Goal: Communication & Community: Connect with others

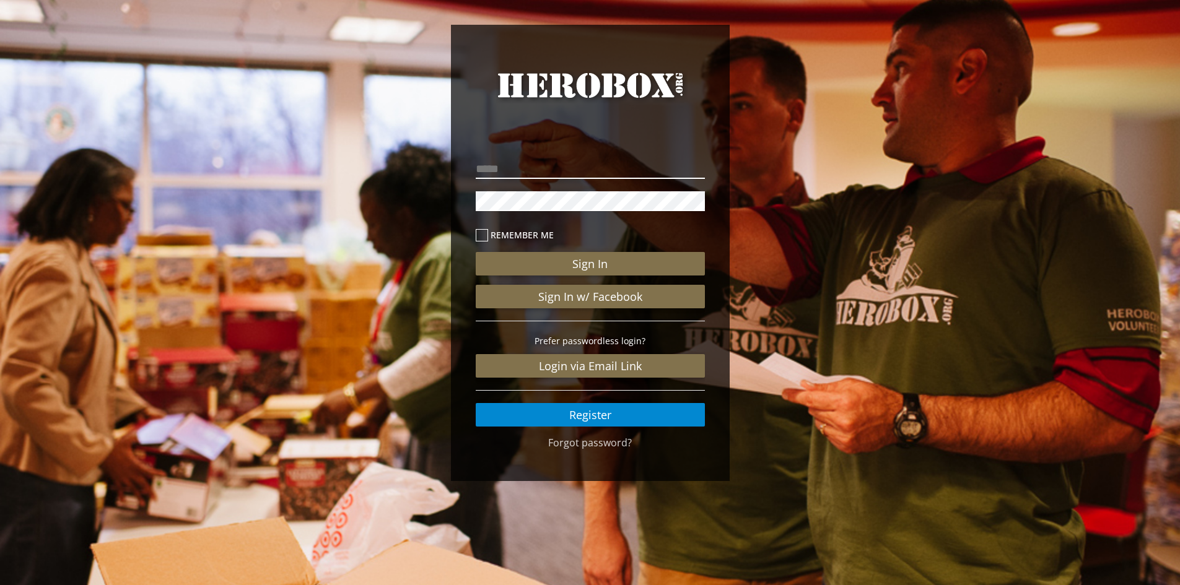
click at [577, 169] on input "email" at bounding box center [590, 169] width 229 height 20
type input "**********"
click at [476, 252] on button "Sign In" at bounding box center [590, 264] width 229 height 24
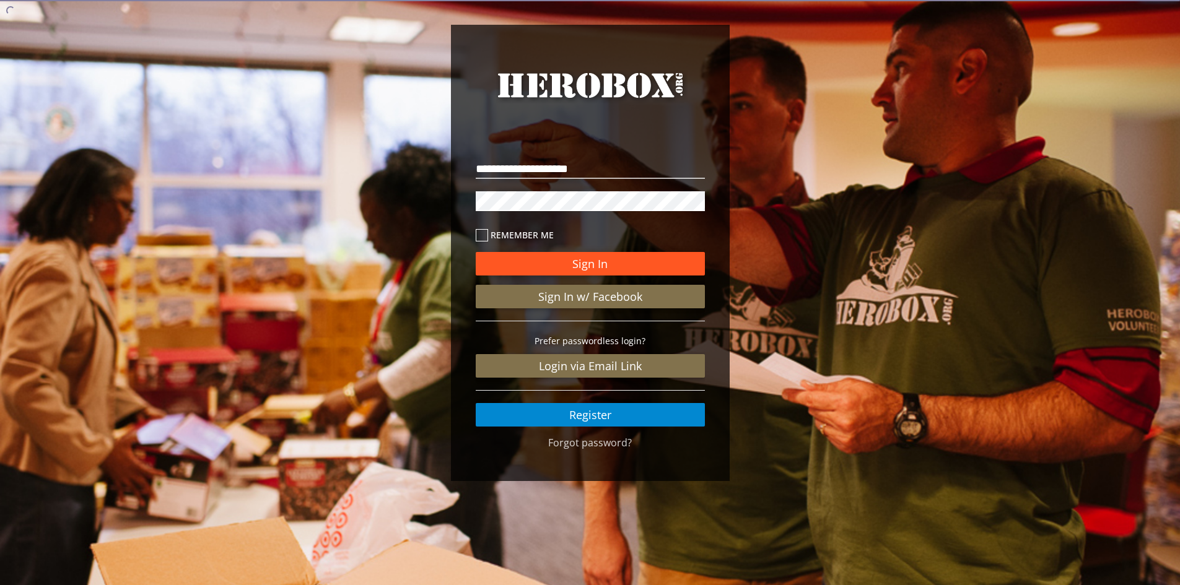
click at [648, 264] on button "Sign In" at bounding box center [590, 264] width 229 height 24
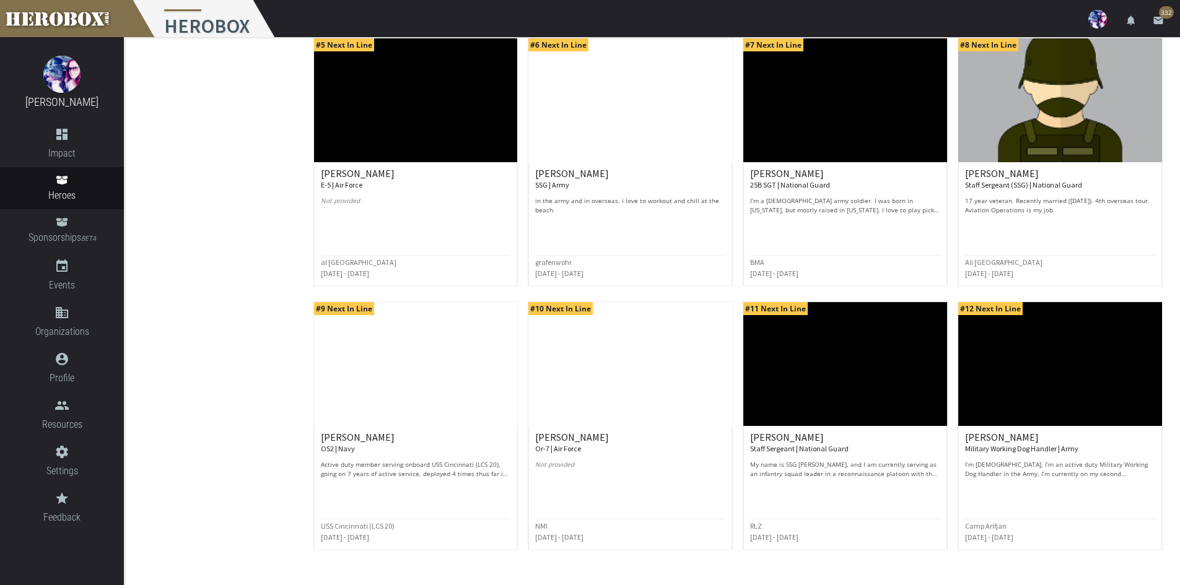
scroll to position [455, 0]
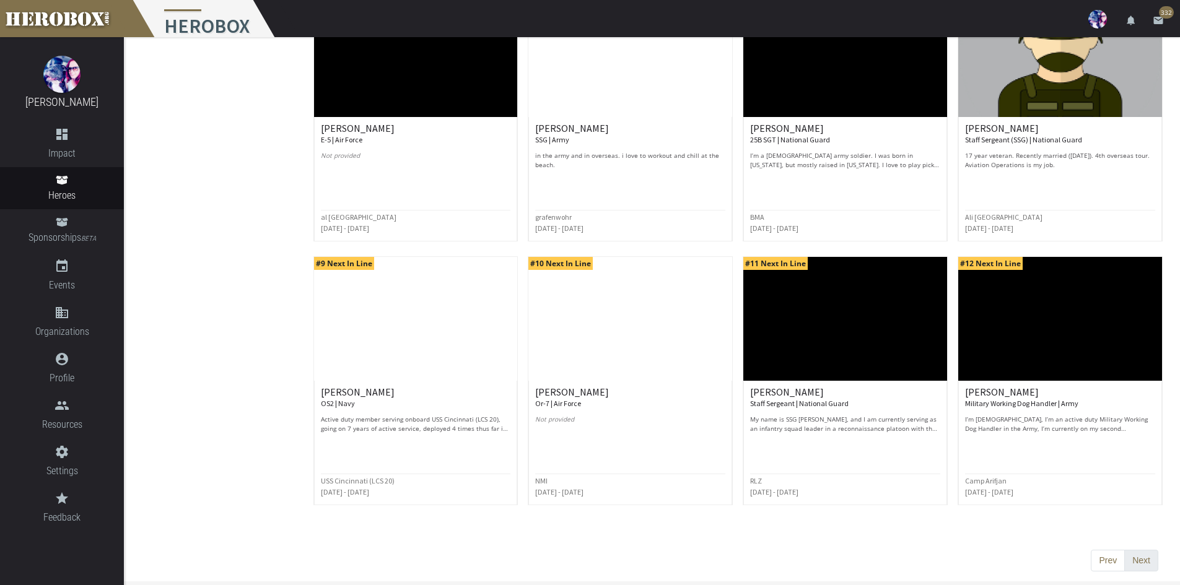
click at [1134, 562] on button "Next" at bounding box center [1141, 561] width 34 height 22
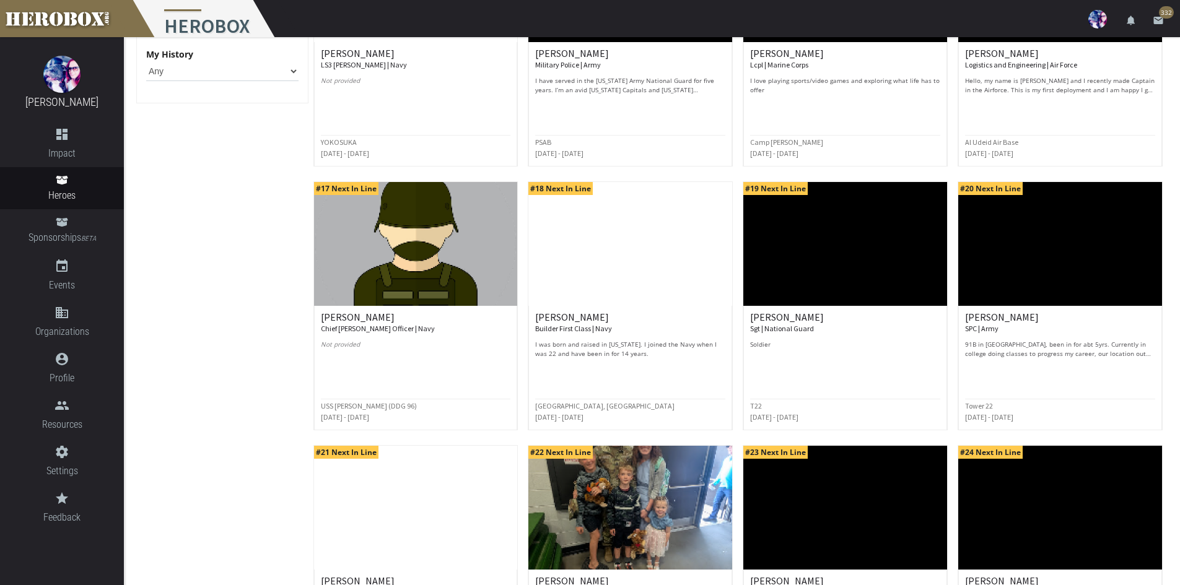
scroll to position [124, 0]
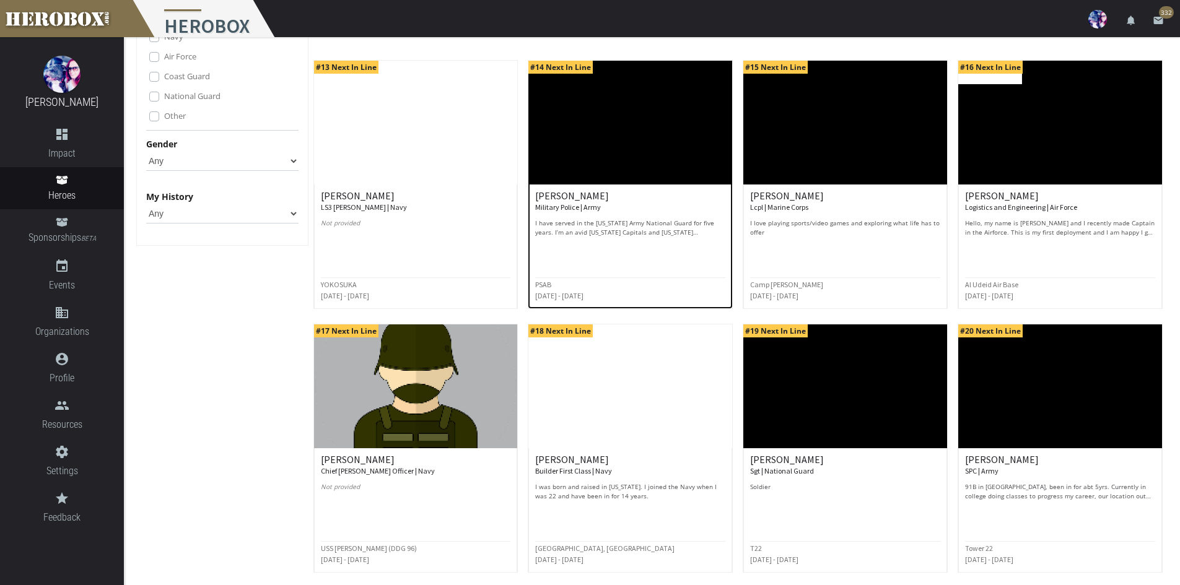
click at [597, 224] on p "I have served in the [US_STATE] Army National Guard for five years. I’m an avid…" at bounding box center [630, 228] width 190 height 19
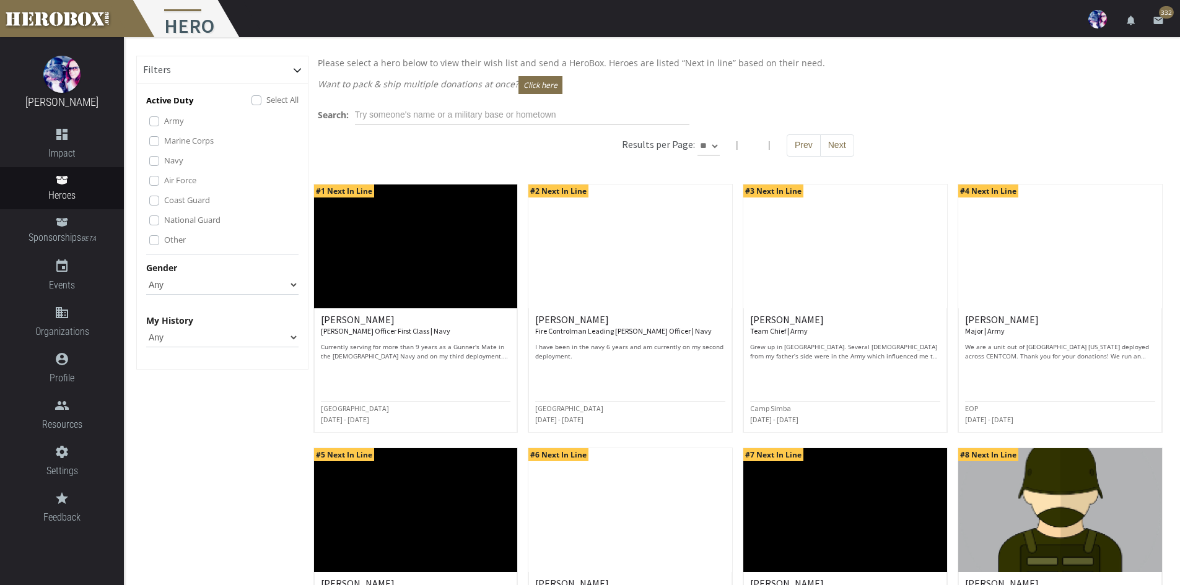
click at [852, 155] on div "Results per Page: ** ** ** | | Prev Next" at bounding box center [738, 151] width 860 height 35
click at [842, 150] on button "Next" at bounding box center [837, 145] width 34 height 22
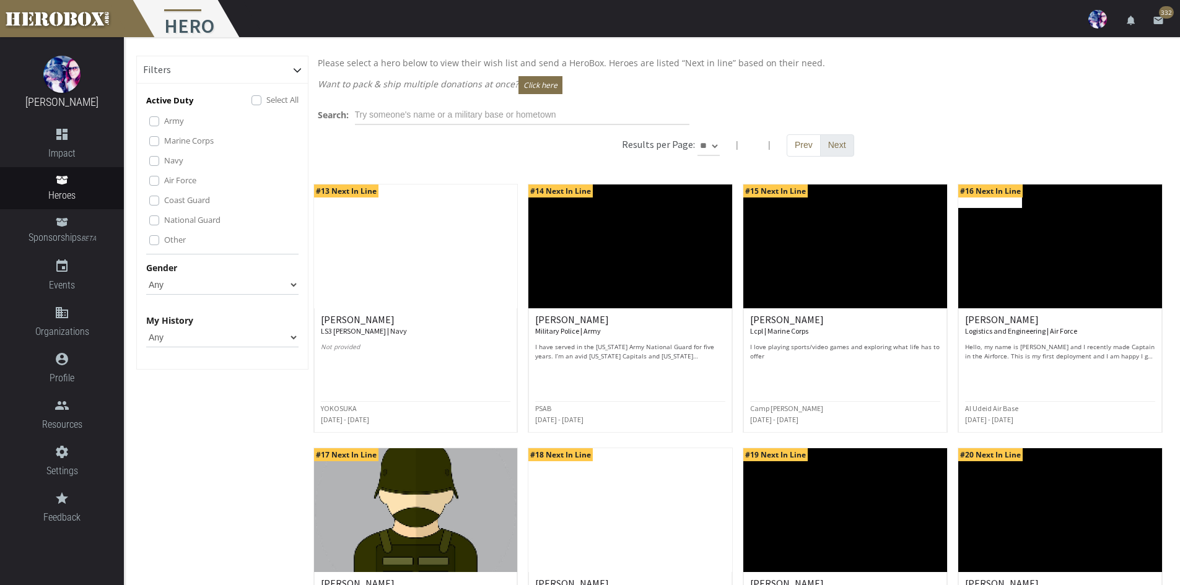
click at [839, 152] on button "Next" at bounding box center [837, 145] width 34 height 22
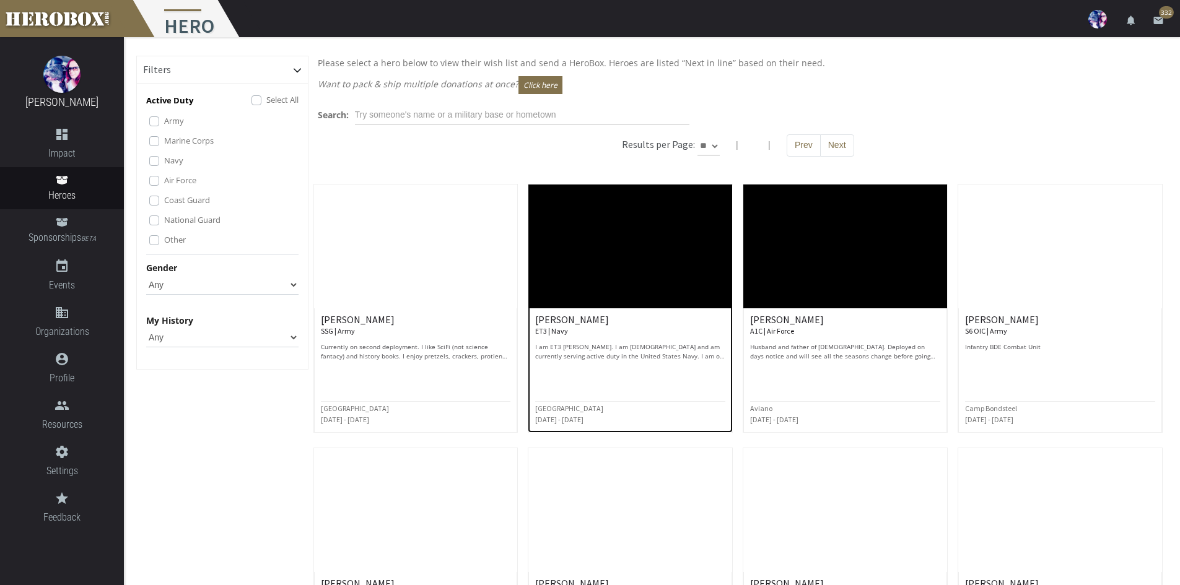
click at [660, 347] on p "I am ET3 [PERSON_NAME]. I am [DEMOGRAPHIC_DATA] and am currently serving active…" at bounding box center [630, 352] width 190 height 19
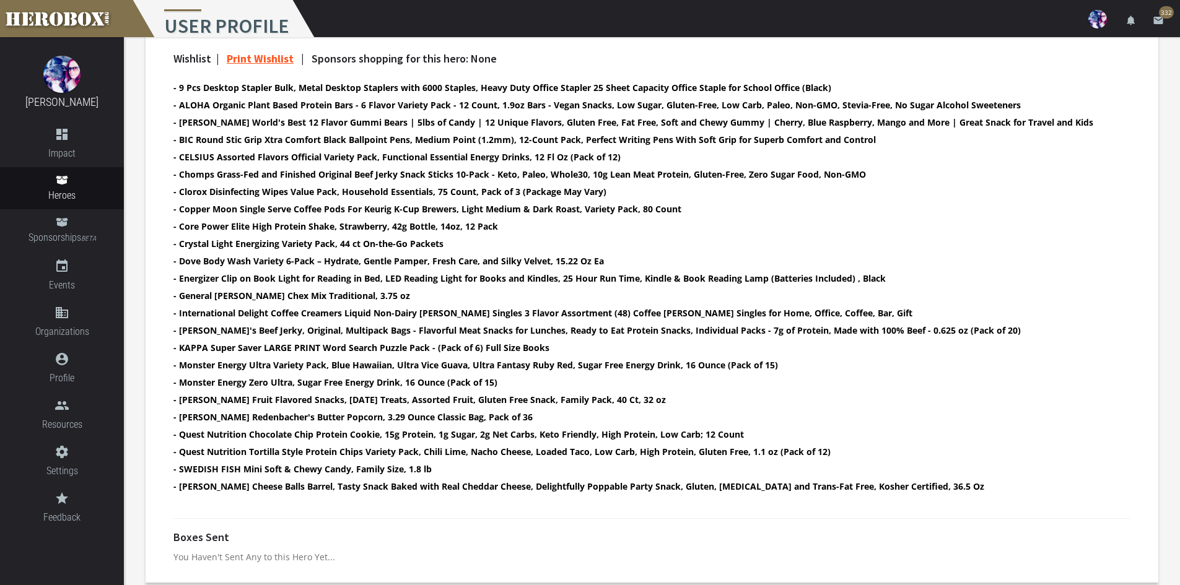
scroll to position [431, 0]
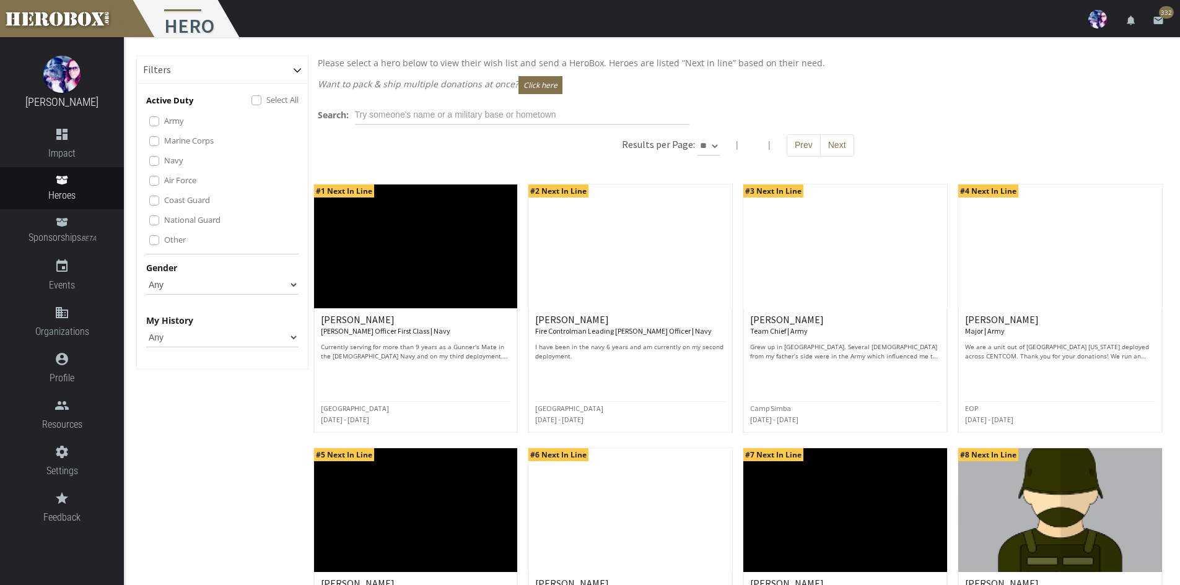
click at [713, 141] on select "** ** **" at bounding box center [709, 146] width 22 height 20
select select "*********"
click at [720, 136] on select "** ** **" at bounding box center [709, 146] width 22 height 20
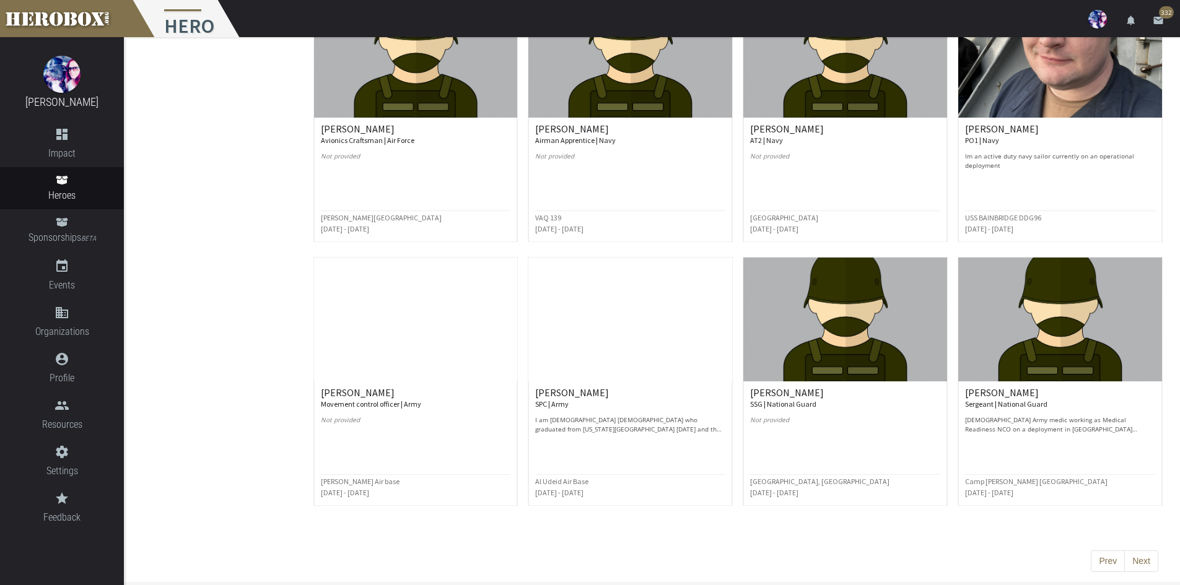
scroll to position [2830, 0]
click at [1150, 556] on button "Next" at bounding box center [1141, 561] width 34 height 22
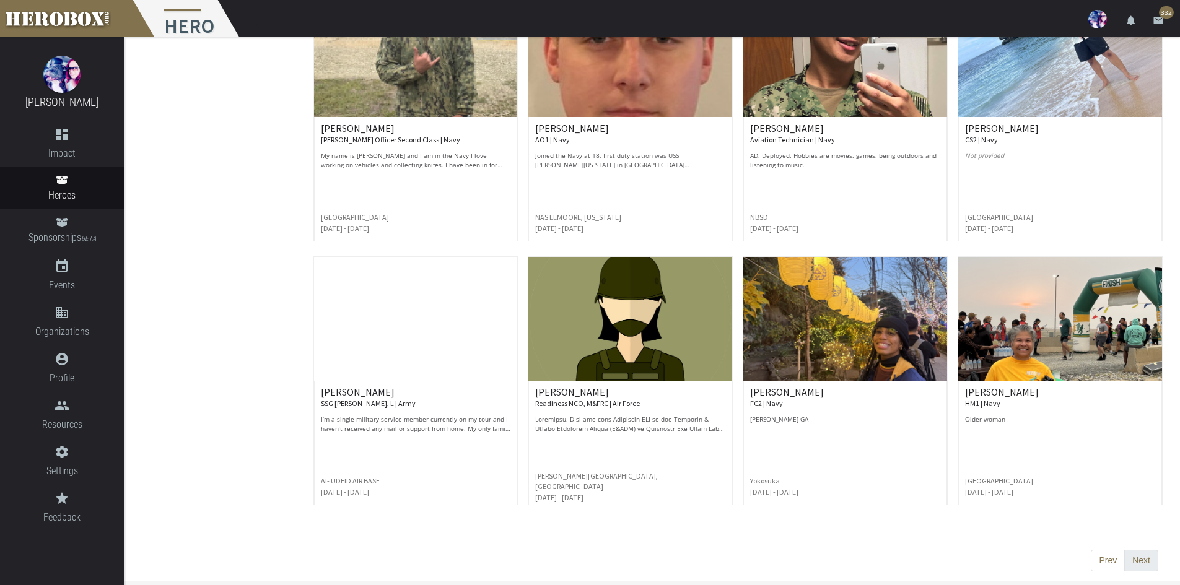
click at [1139, 562] on button "Next" at bounding box center [1141, 561] width 34 height 22
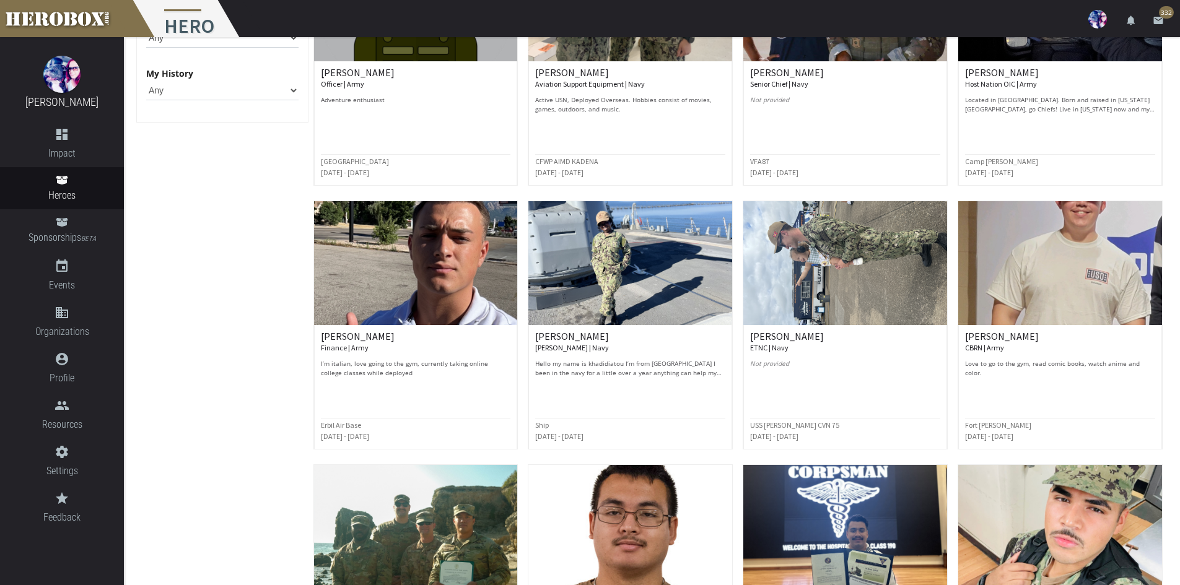
scroll to position [248, 0]
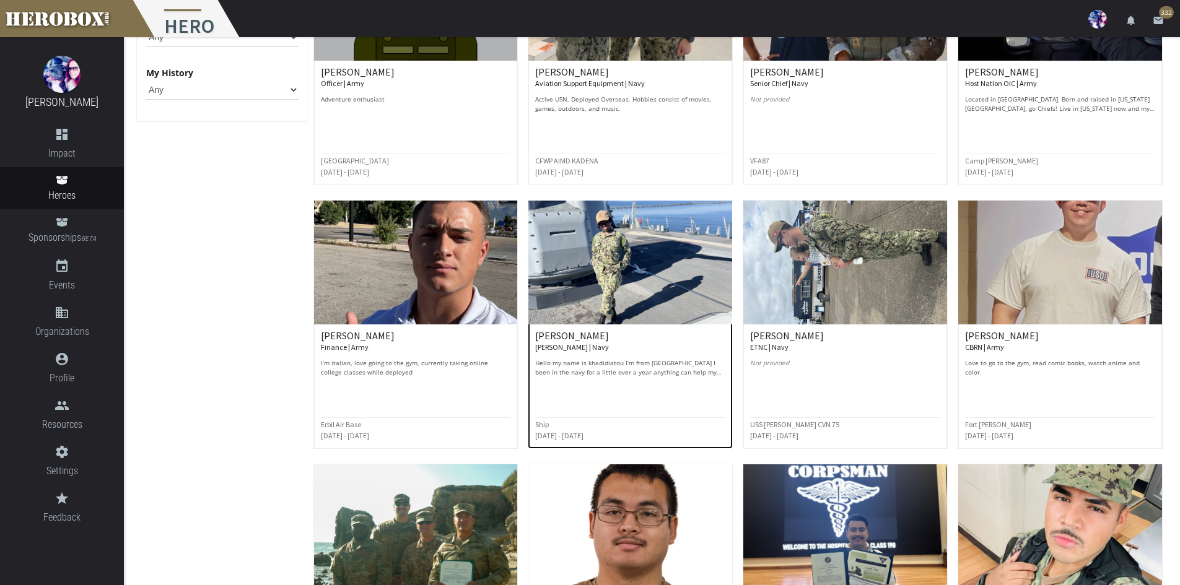
click at [567, 372] on p "Hello my name is khadidiatou I’m from [GEOGRAPHIC_DATA] I been in the navy for …" at bounding box center [630, 368] width 190 height 19
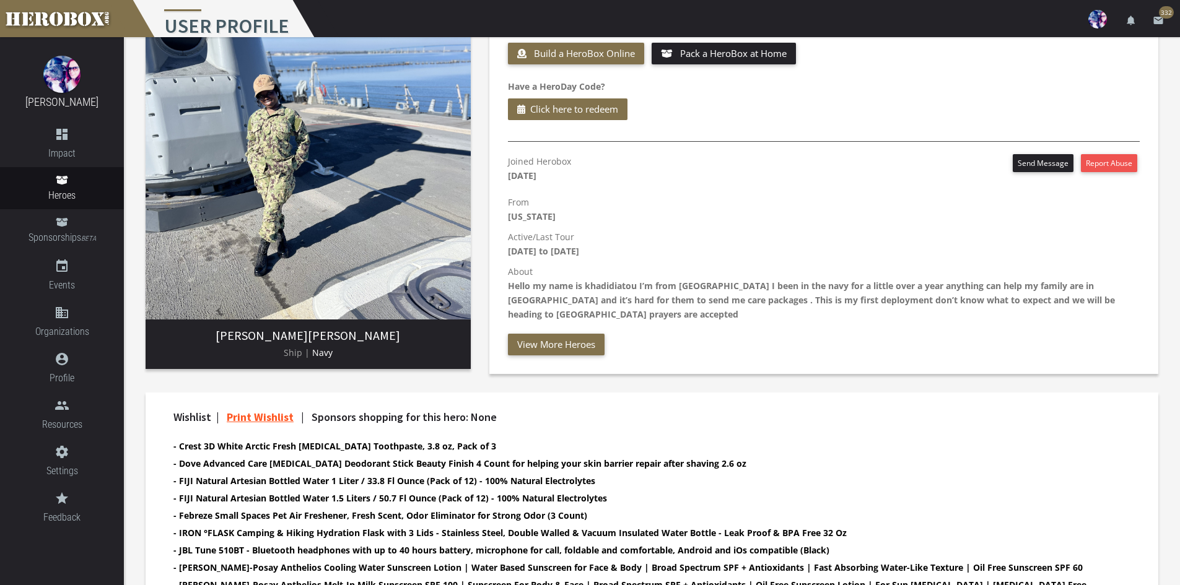
scroll to position [32, 0]
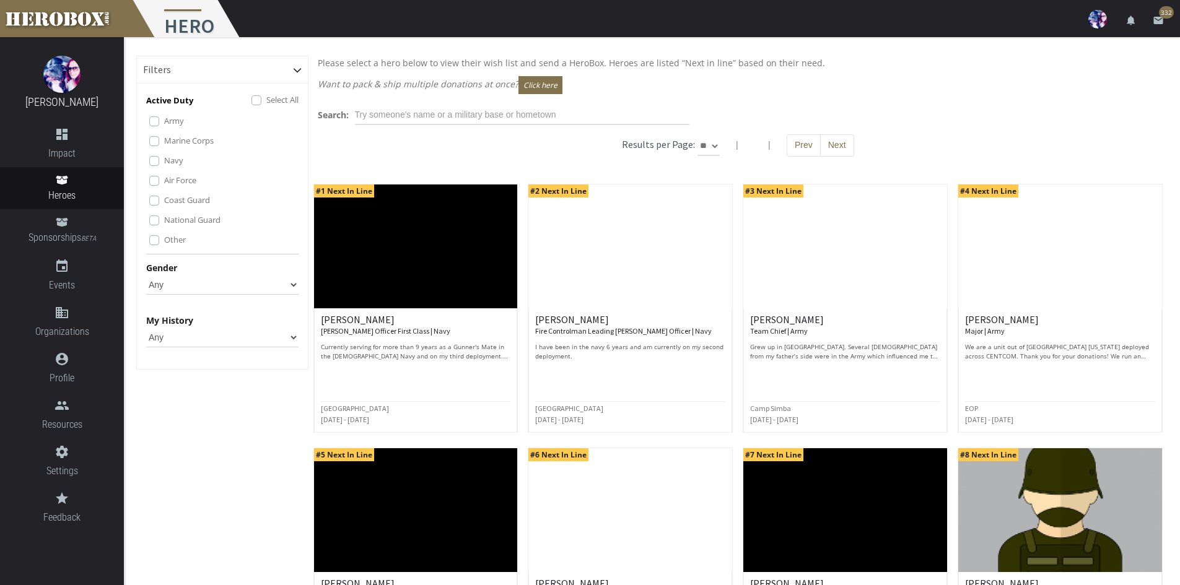
click at [721, 146] on div "Results per Page: ** ** ** | | Prev Next" at bounding box center [738, 151] width 860 height 35
click at [714, 146] on select "** ** **" at bounding box center [709, 146] width 22 height 20
select select "*********"
click at [720, 136] on select "** ** **" at bounding box center [709, 146] width 22 height 20
click at [825, 142] on button "Next" at bounding box center [837, 145] width 34 height 22
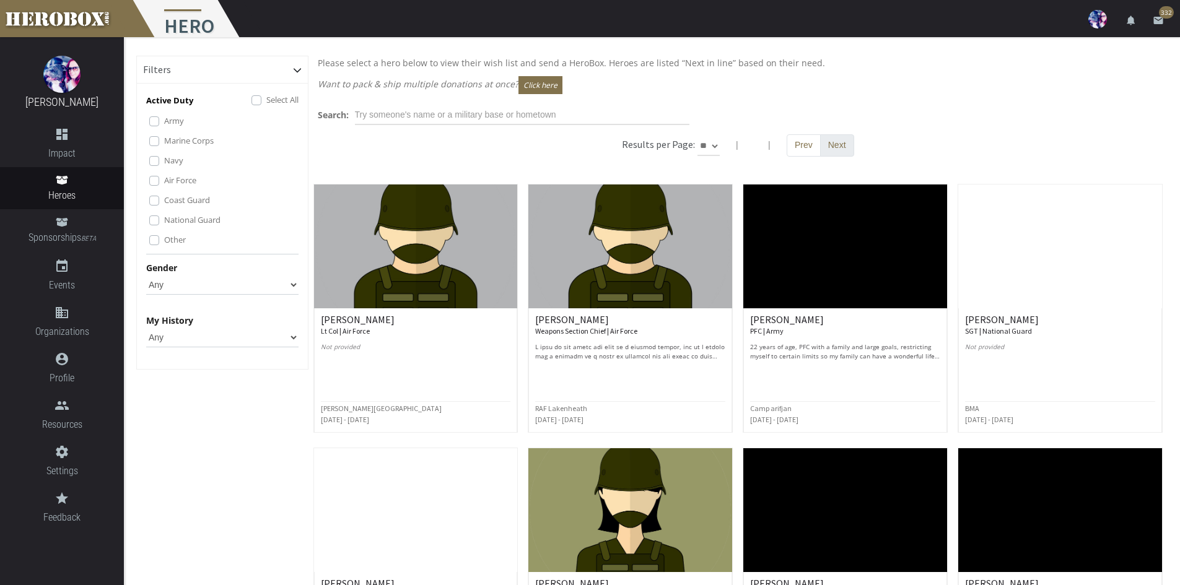
click at [827, 142] on button "Next" at bounding box center [837, 145] width 34 height 22
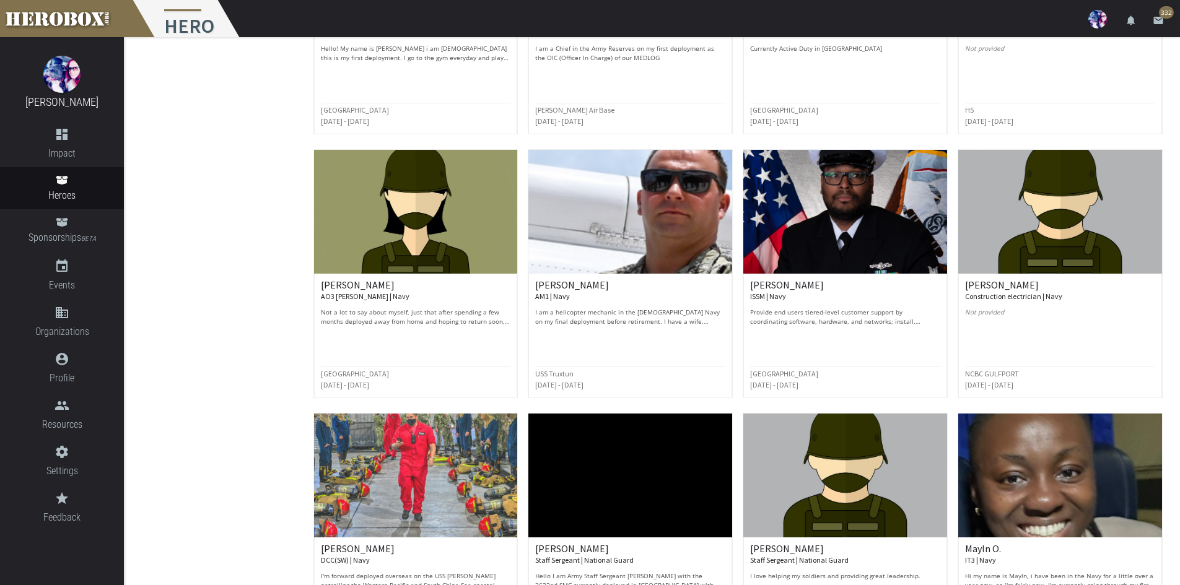
scroll to position [2044, 0]
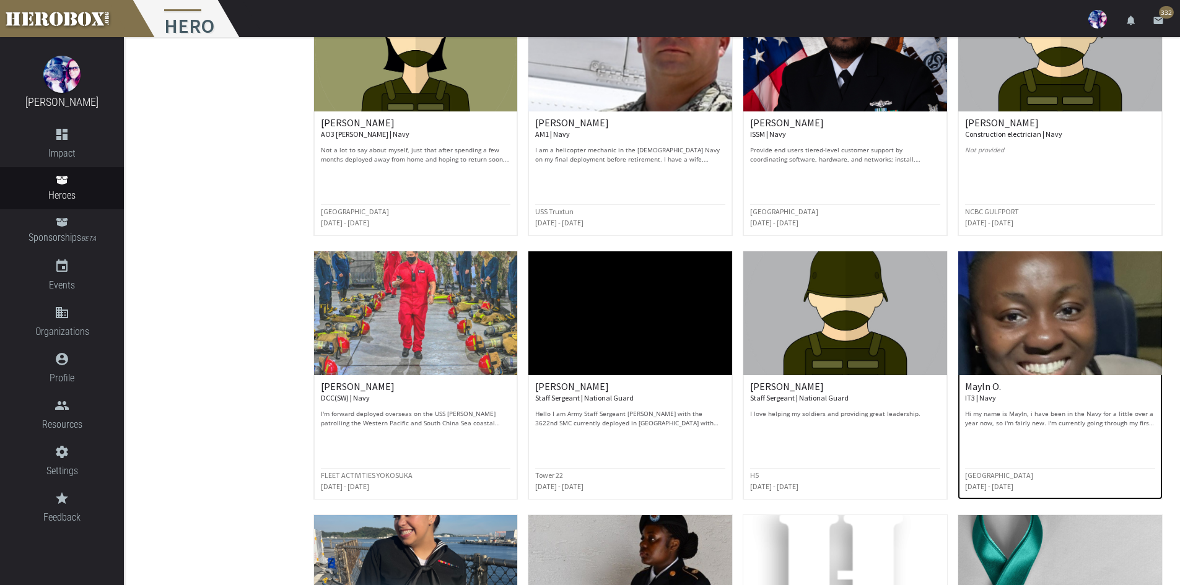
click at [1038, 429] on div "Mayln O. IT3 | Navy Hi my name is Mayln, i have been in the Navy for a little o…" at bounding box center [1060, 425] width 190 height 87
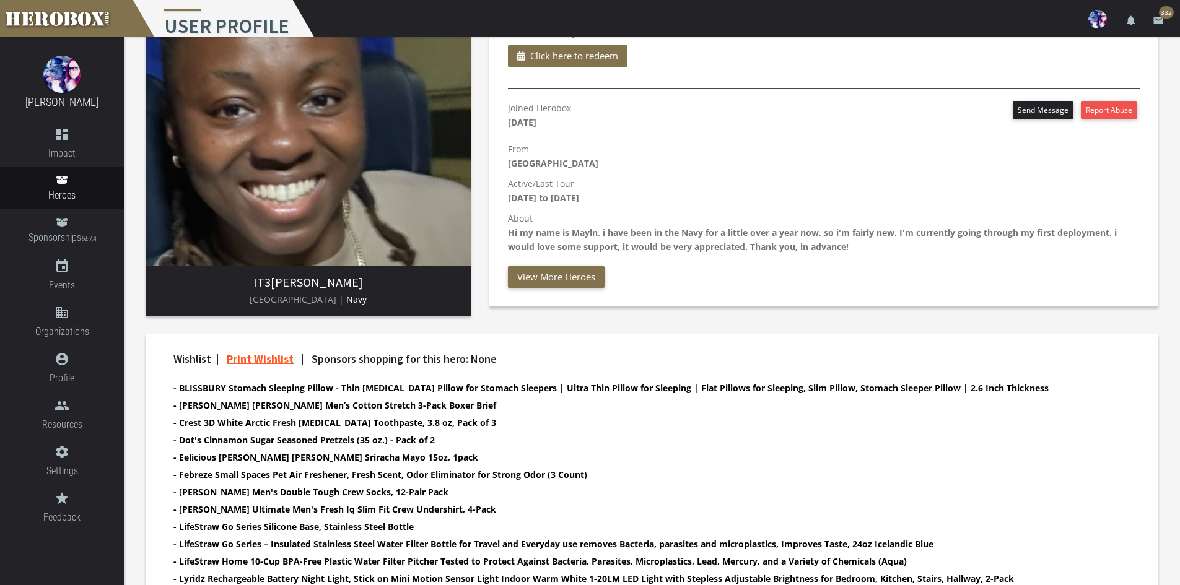
scroll to position [248, 0]
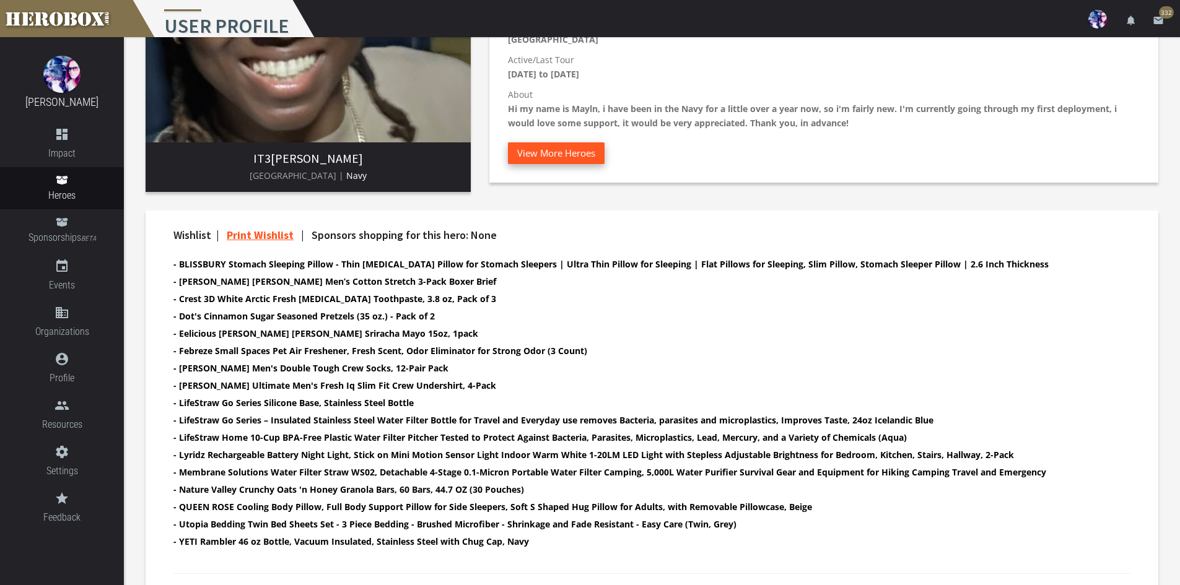
click at [549, 151] on button "View More Heroes" at bounding box center [556, 153] width 97 height 22
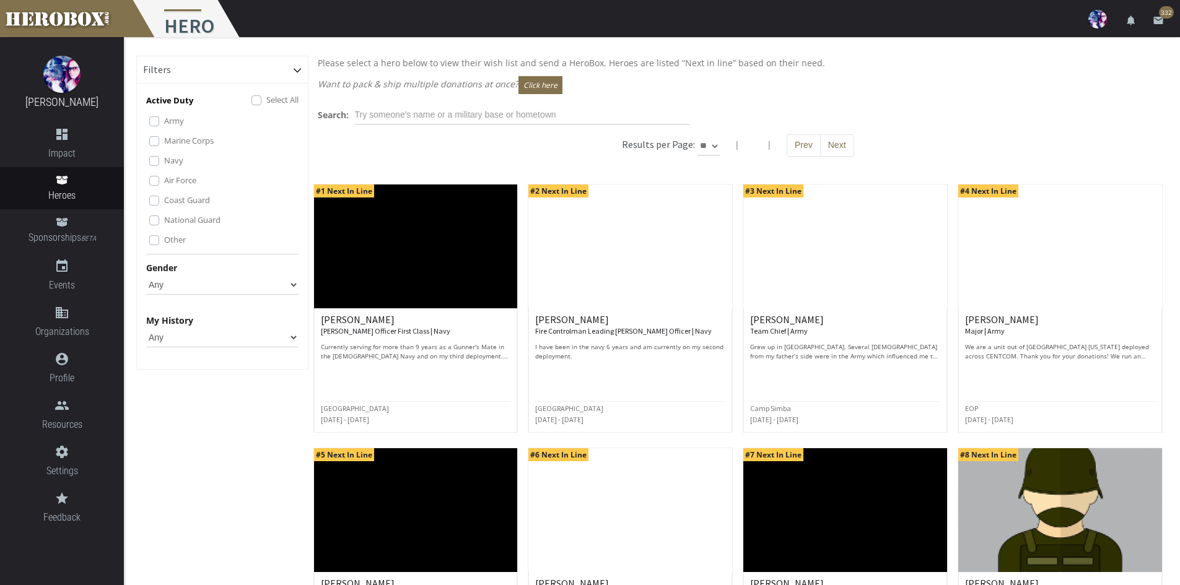
drag, startPoint x: 704, startPoint y: 142, endPoint x: 707, endPoint y: 154, distance: 12.6
click at [704, 144] on select "** ** **" at bounding box center [709, 146] width 22 height 20
select select "*********"
click at [720, 136] on select "** ** **" at bounding box center [709, 146] width 22 height 20
click at [826, 146] on button "Next" at bounding box center [837, 145] width 34 height 22
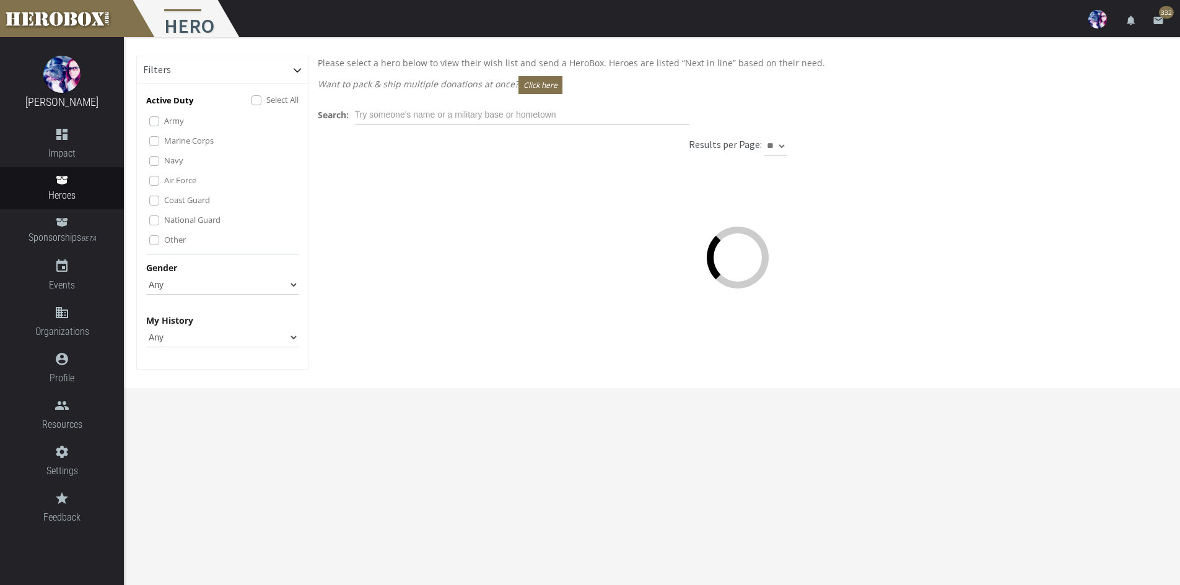
click at [826, 146] on div "Results per Page: ** ** **" at bounding box center [738, 145] width 860 height 22
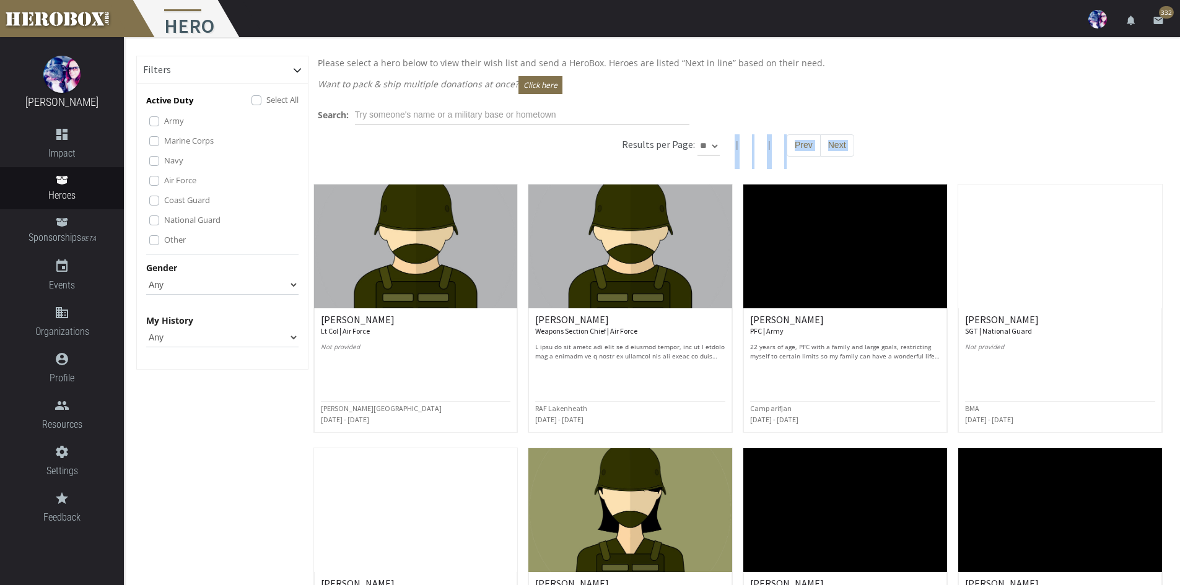
click at [843, 146] on button "Next" at bounding box center [837, 145] width 34 height 22
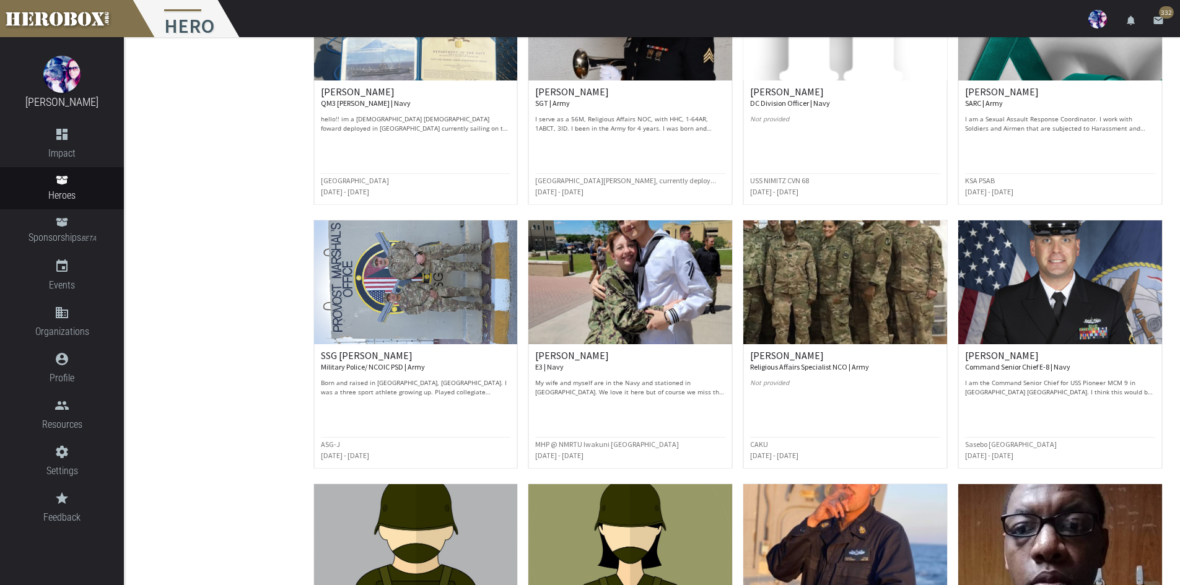
scroll to position [2582, 0]
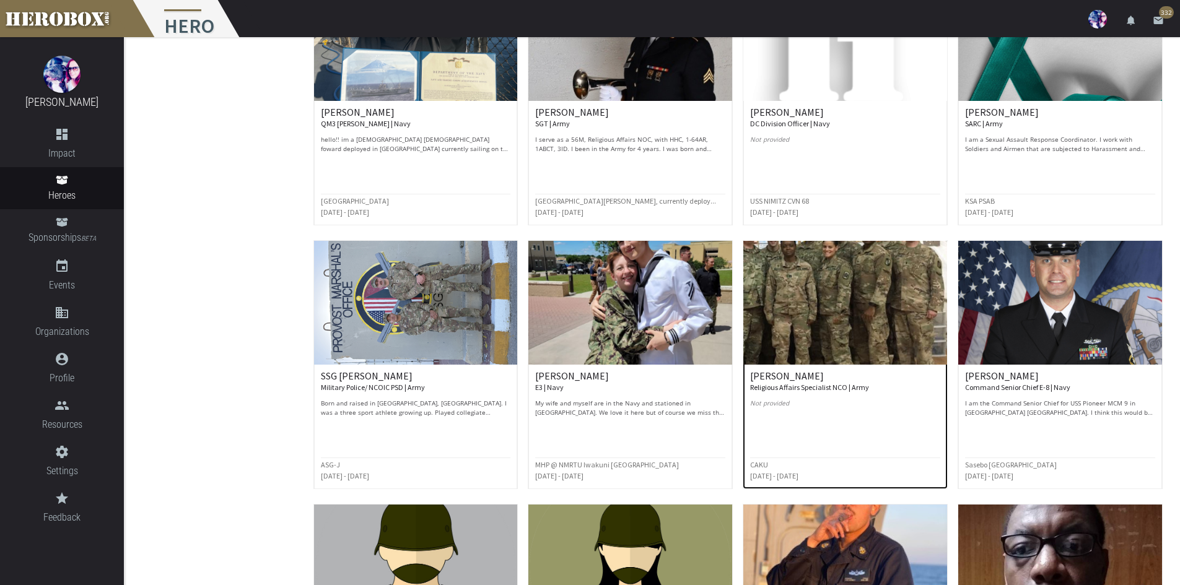
click at [782, 387] on small "Religious Affairs Specialist NCO | Army" at bounding box center [809, 387] width 119 height 9
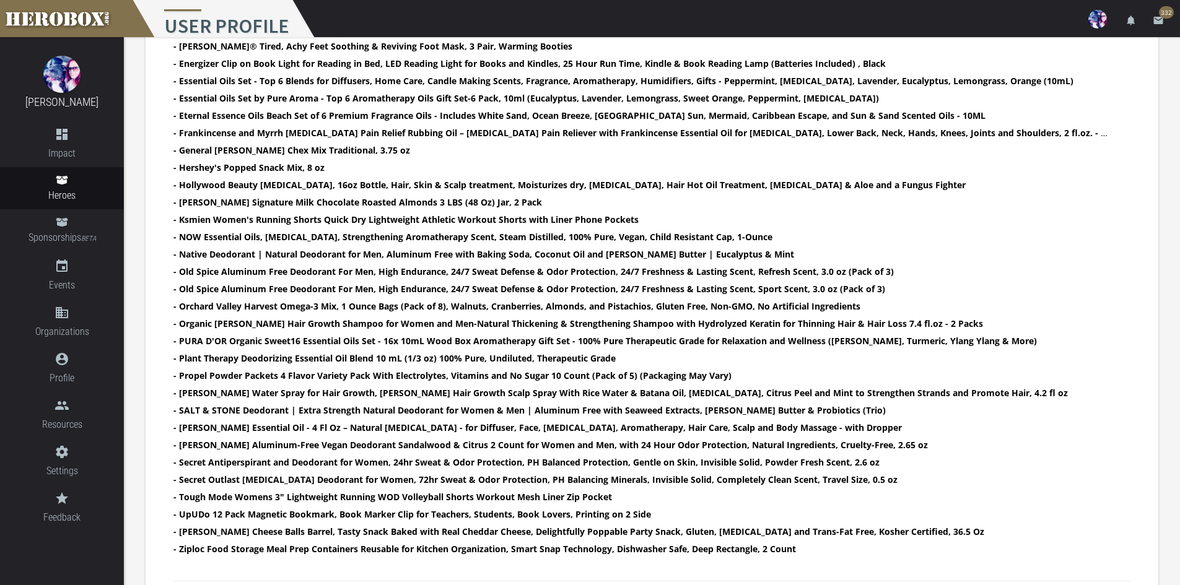
scroll to position [830, 0]
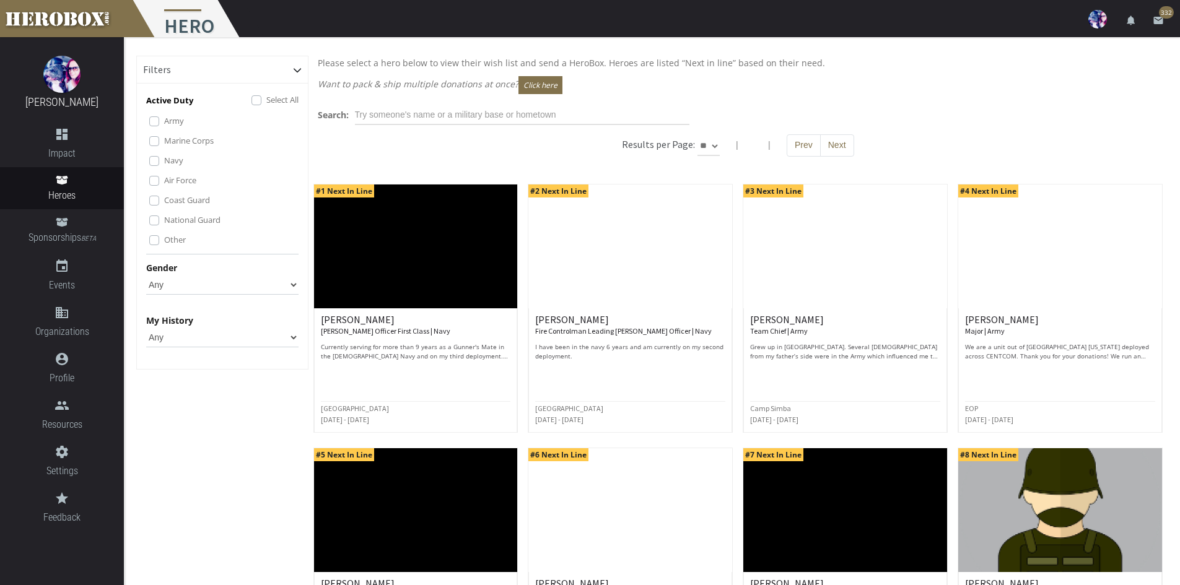
click at [235, 274] on div "Gender Any [DEMOGRAPHIC_DATA] [DEMOGRAPHIC_DATA]" at bounding box center [222, 278] width 152 height 34
click at [235, 283] on select "Any [DEMOGRAPHIC_DATA] [DEMOGRAPHIC_DATA]" at bounding box center [222, 285] width 152 height 20
select select "[DEMOGRAPHIC_DATA]"
click at [146, 275] on select "Any [DEMOGRAPHIC_DATA] [DEMOGRAPHIC_DATA]" at bounding box center [222, 285] width 152 height 20
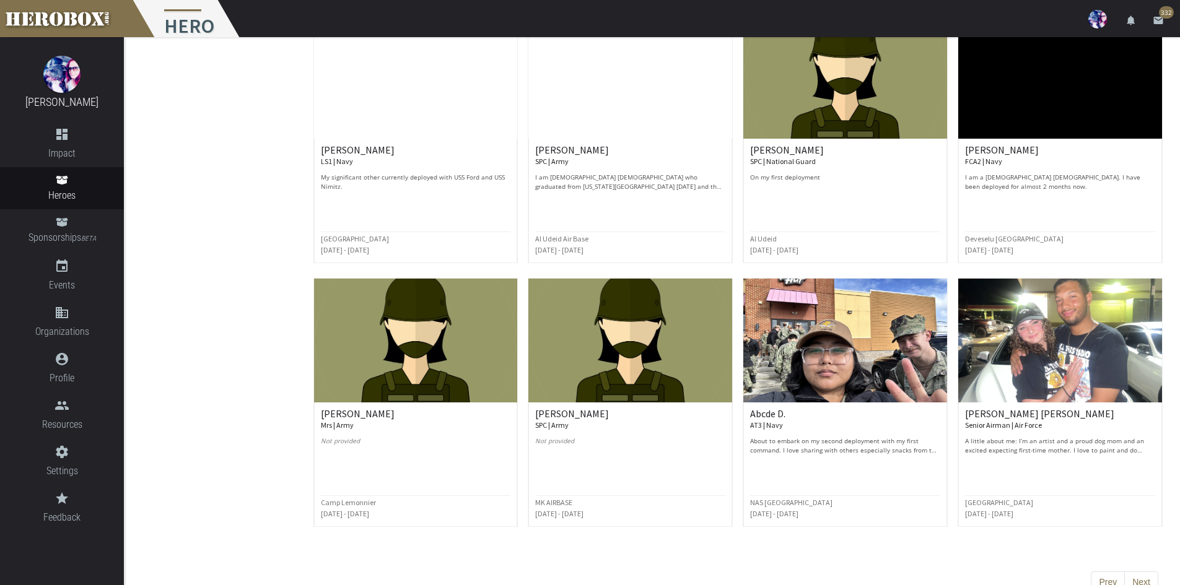
scroll to position [372, 0]
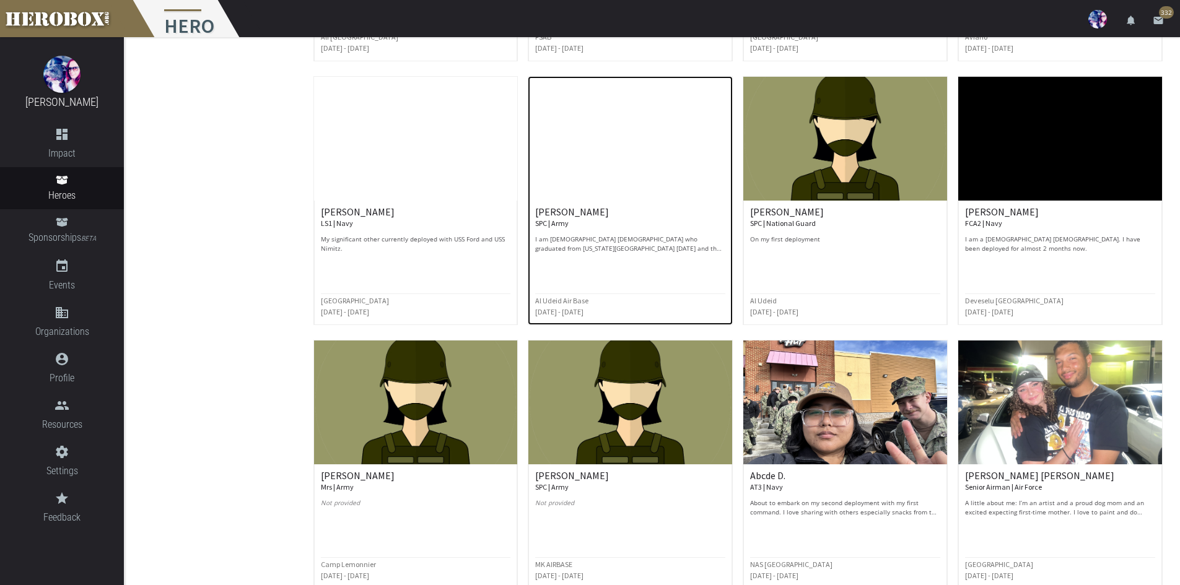
click at [683, 244] on p "I am [DEMOGRAPHIC_DATA] [DEMOGRAPHIC_DATA] who graduated from [US_STATE][GEOGRA…" at bounding box center [630, 244] width 190 height 19
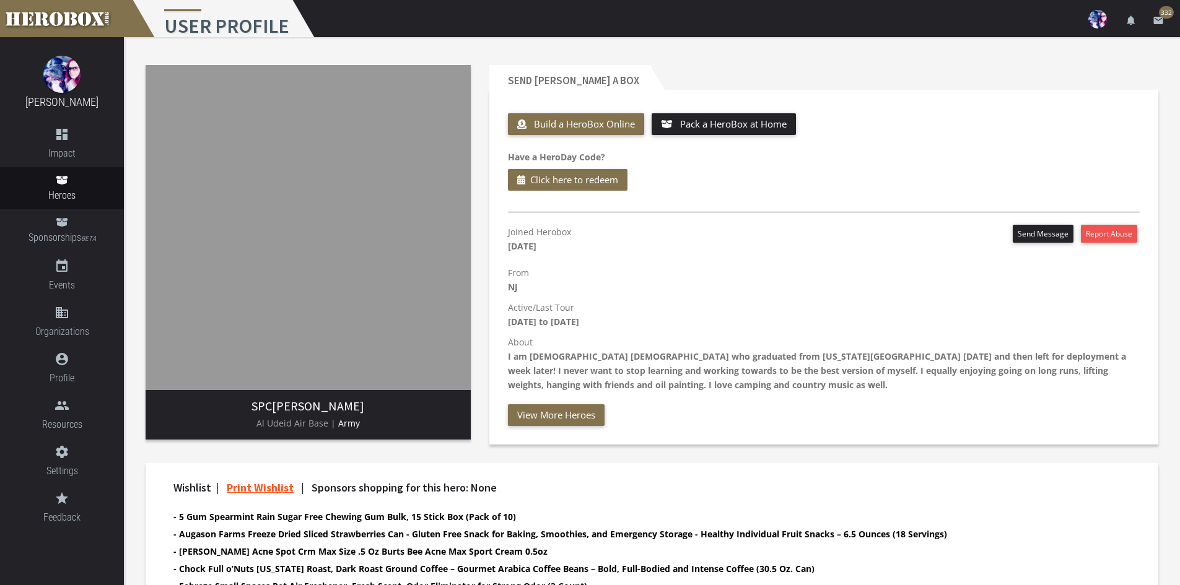
drag, startPoint x: 357, startPoint y: 409, endPoint x: 284, endPoint y: 409, distance: 73.1
click at [284, 409] on h3 "SPC [PERSON_NAME]" at bounding box center [307, 407] width 305 height 14
copy h3 "[PERSON_NAME]"
click at [574, 404] on div "Joined Herobox [DATE] Send Message Report Abuse From [GEOGRAPHIC_DATA] Active/L…" at bounding box center [824, 325] width 650 height 201
drag, startPoint x: 580, startPoint y: 420, endPoint x: 670, endPoint y: 421, distance: 90.4
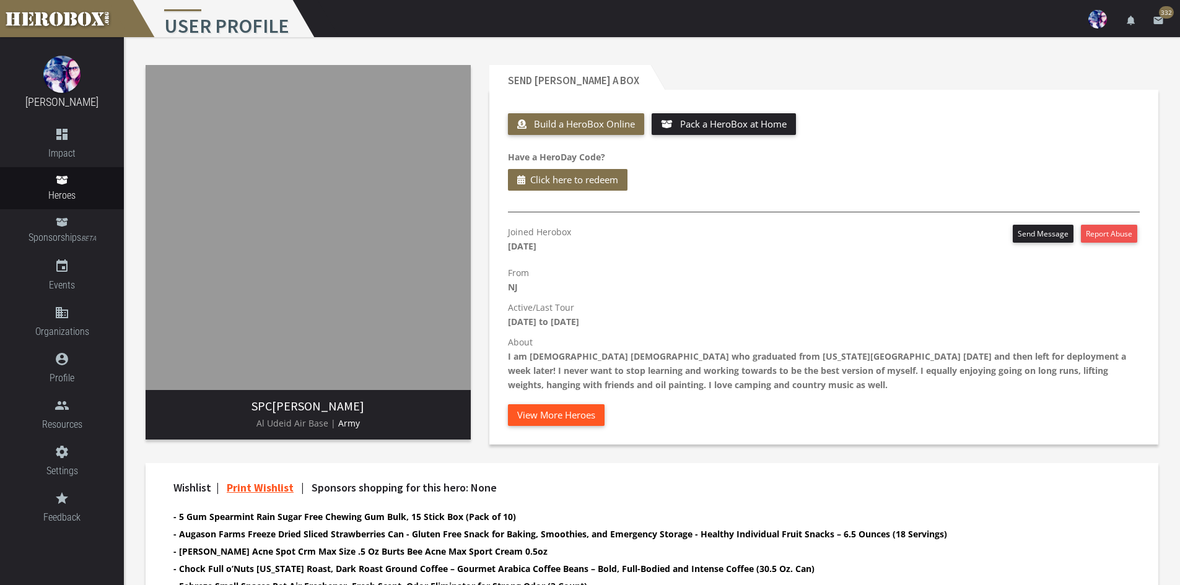
click at [583, 422] on button "View More Heroes" at bounding box center [556, 416] width 97 height 22
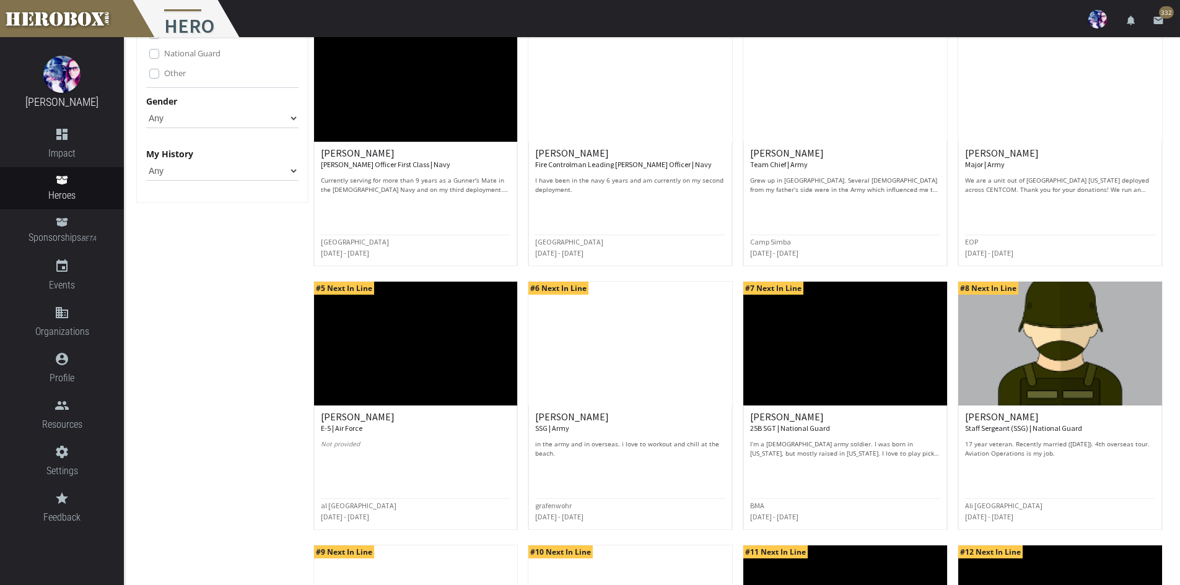
scroll to position [62, 0]
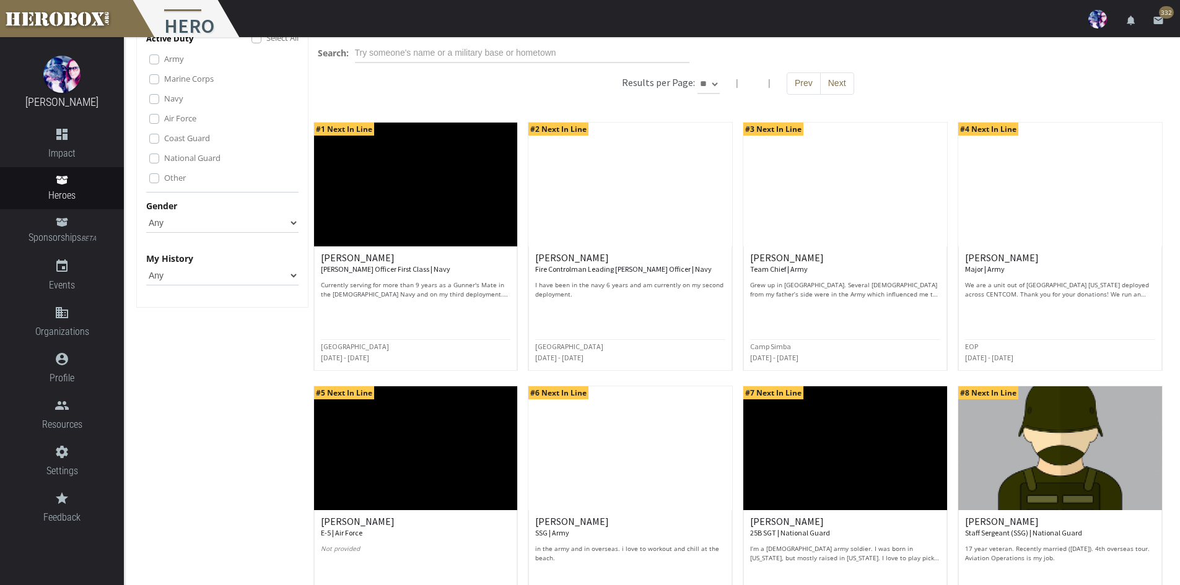
drag, startPoint x: 237, startPoint y: 218, endPoint x: 236, endPoint y: 227, distance: 9.3
click at [237, 218] on select "Any [DEMOGRAPHIC_DATA] [DEMOGRAPHIC_DATA]" at bounding box center [222, 223] width 152 height 20
select select "[DEMOGRAPHIC_DATA]"
click at [146, 213] on select "Any [DEMOGRAPHIC_DATA] [DEMOGRAPHIC_DATA]" at bounding box center [222, 223] width 152 height 20
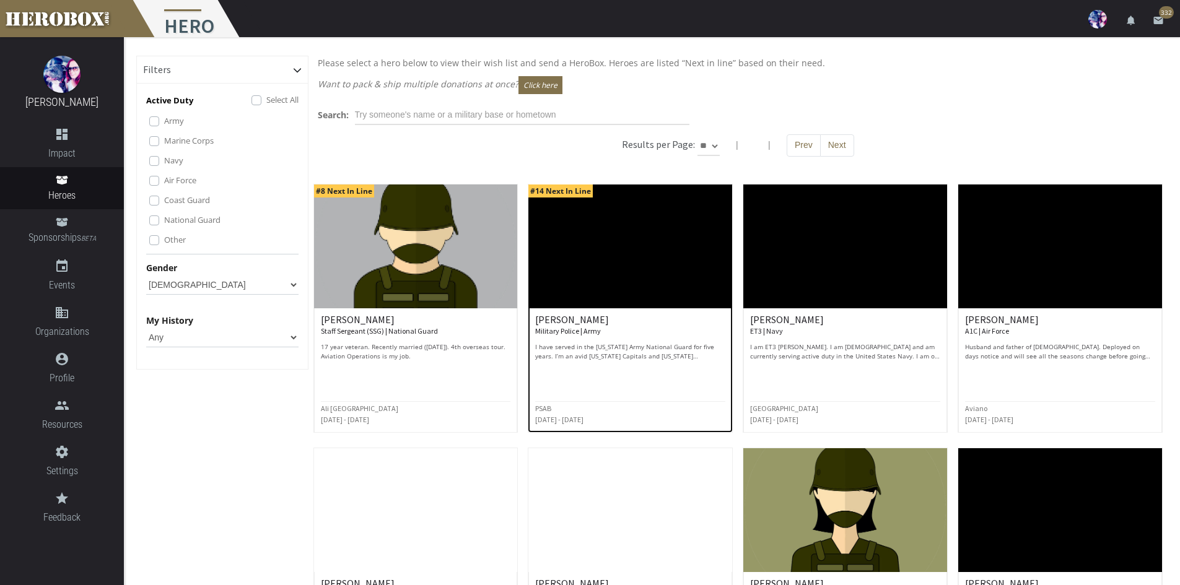
click at [673, 337] on div "[PERSON_NAME] Military Police | Army I have served in the [US_STATE] Army Natio…" at bounding box center [630, 338] width 190 height 46
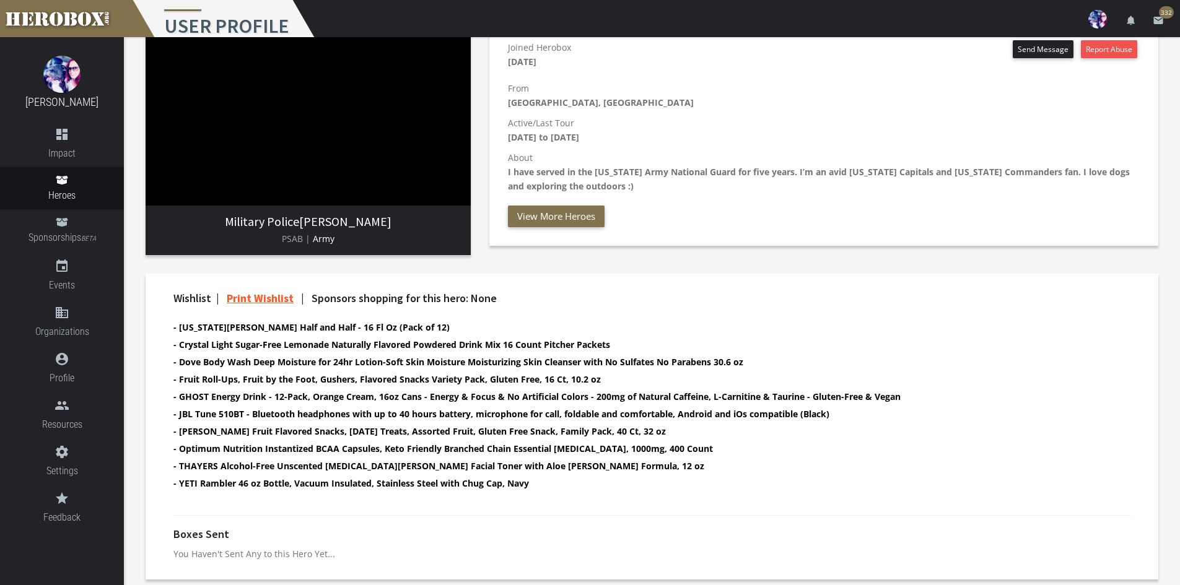
scroll to position [188, 0]
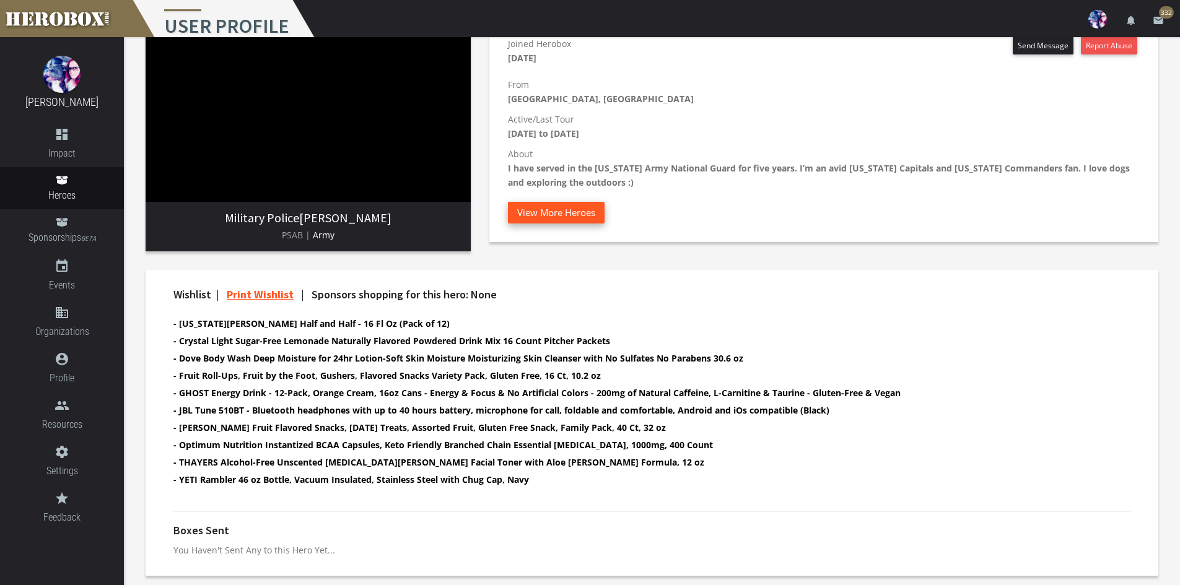
click at [575, 217] on button "View More Heroes" at bounding box center [556, 213] width 97 height 22
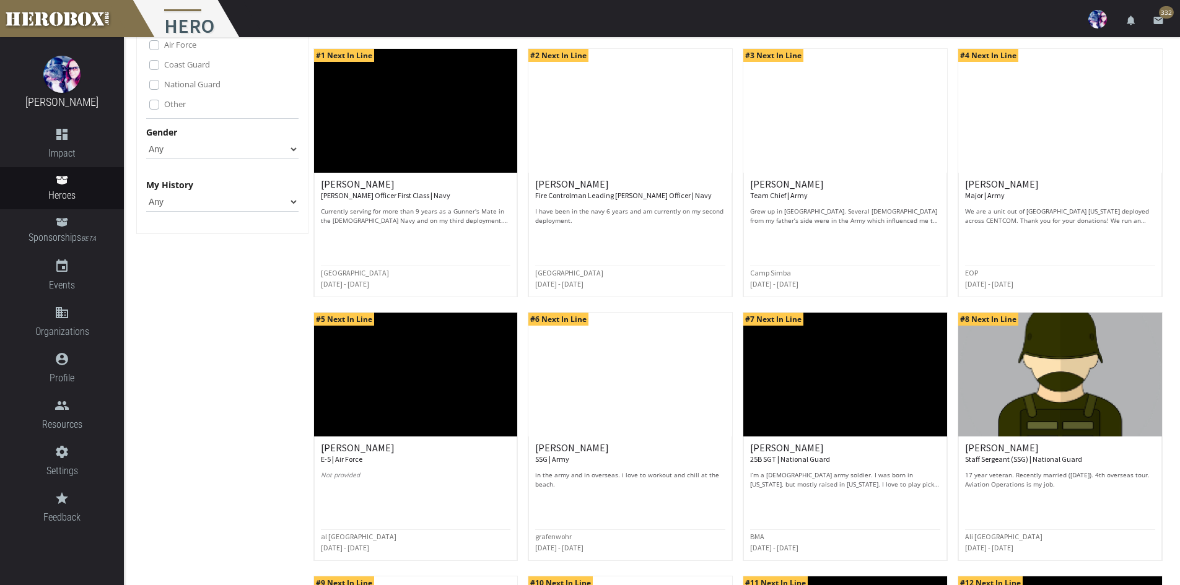
scroll to position [124, 0]
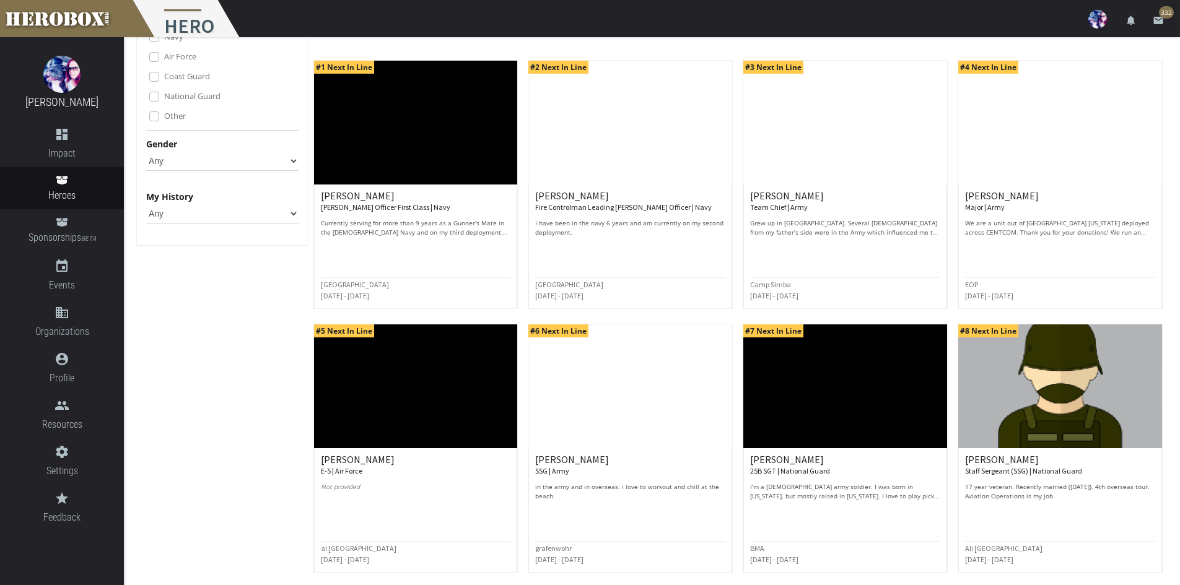
click at [167, 160] on select "Any [DEMOGRAPHIC_DATA] [DEMOGRAPHIC_DATA]" at bounding box center [222, 161] width 152 height 20
select select "[DEMOGRAPHIC_DATA]"
click at [146, 151] on select "Any [DEMOGRAPHIC_DATA] [DEMOGRAPHIC_DATA]" at bounding box center [222, 161] width 152 height 20
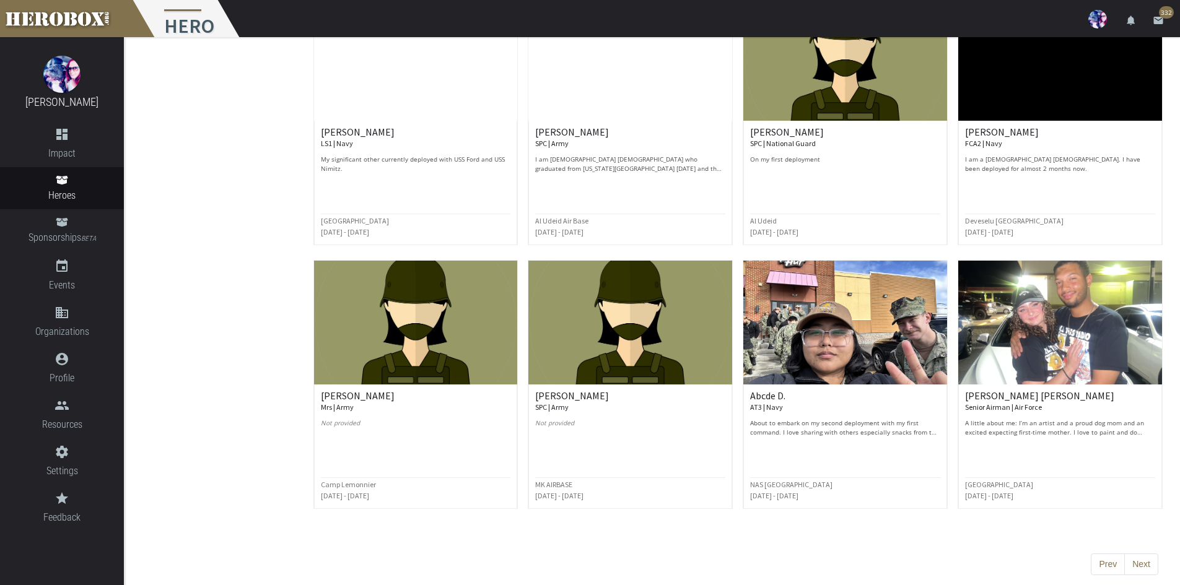
scroll to position [455, 0]
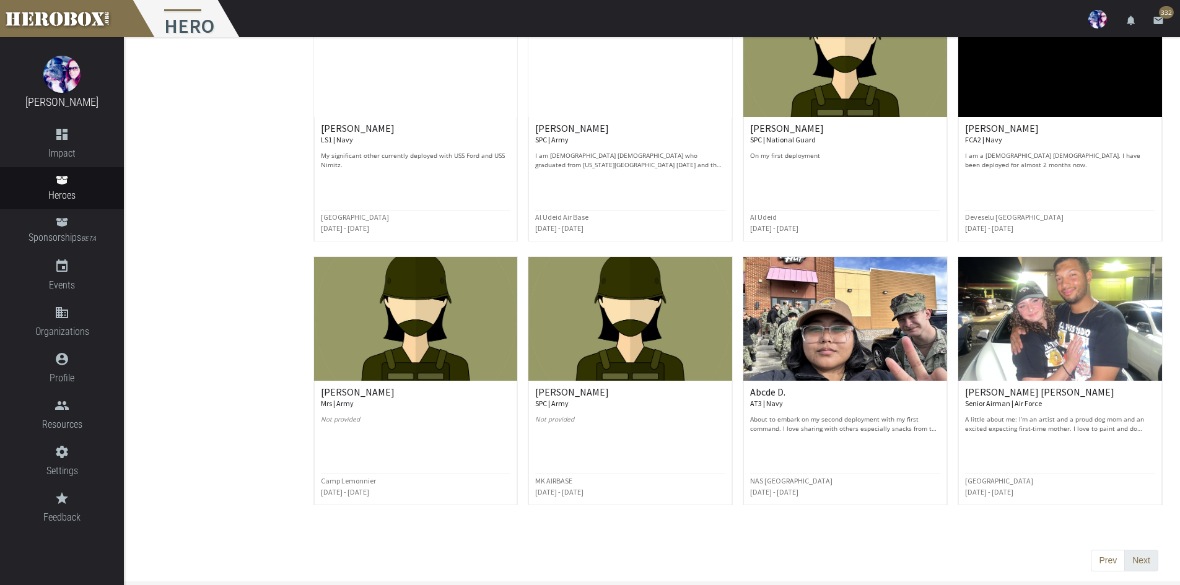
click at [1151, 567] on button "Next" at bounding box center [1141, 561] width 34 height 22
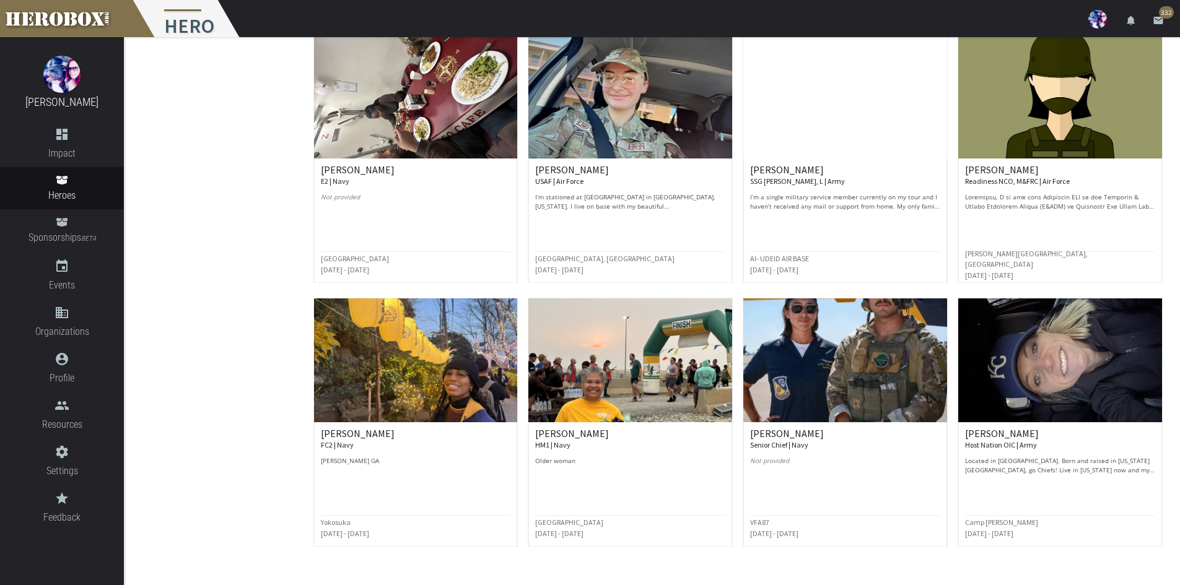
scroll to position [434, 0]
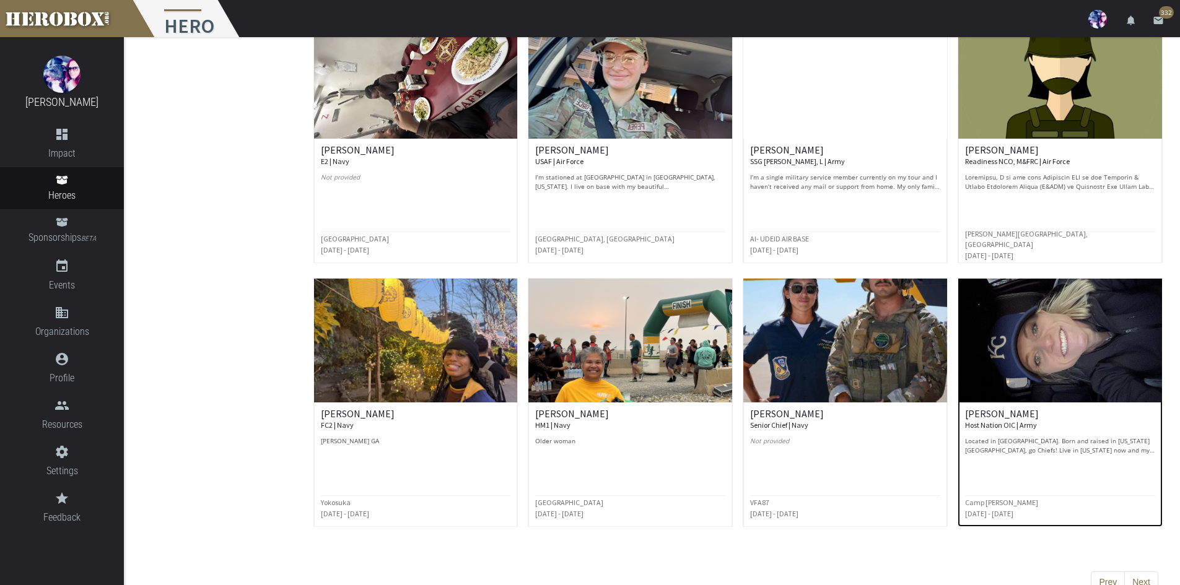
click at [1010, 439] on p "Located in [GEOGRAPHIC_DATA]. Born and raised in [US_STATE][GEOGRAPHIC_DATA], g…" at bounding box center [1060, 446] width 190 height 19
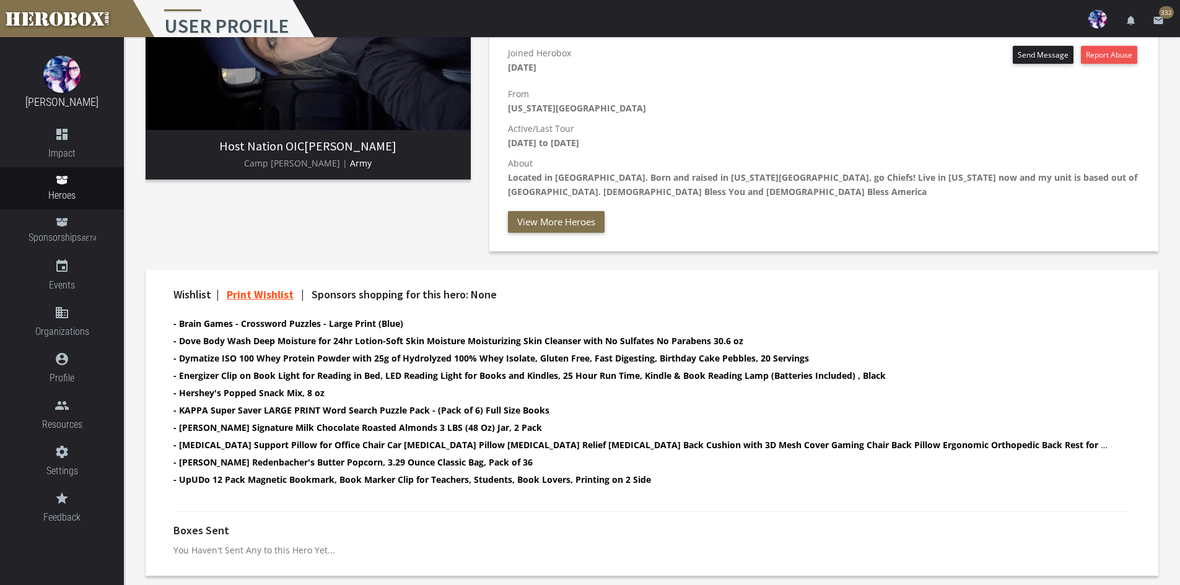
scroll to position [55, 0]
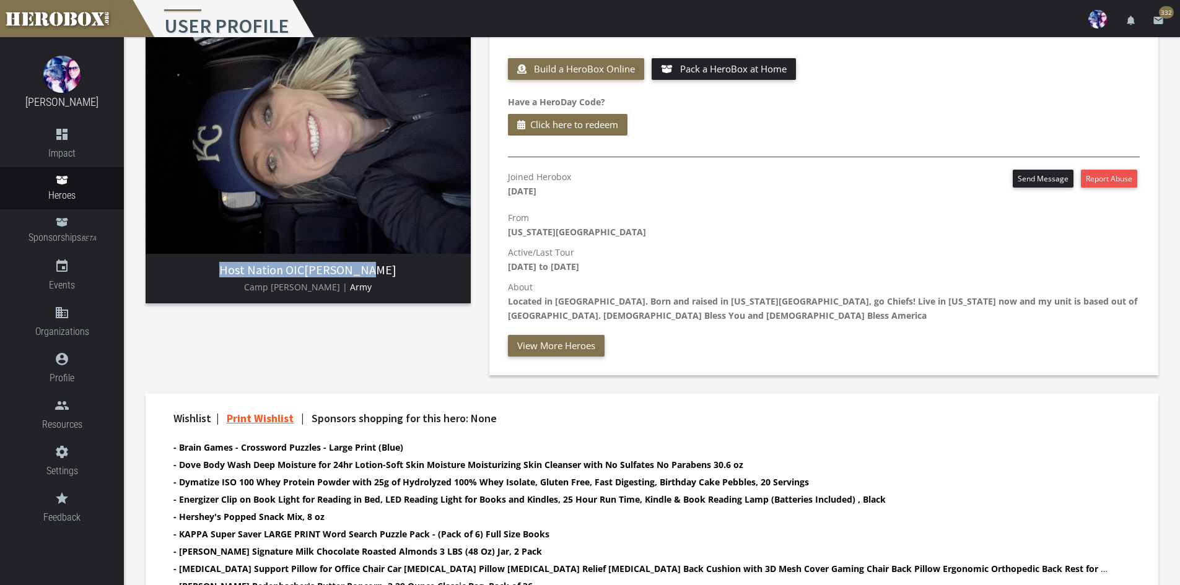
drag, startPoint x: 377, startPoint y: 274, endPoint x: 241, endPoint y: 272, distance: 136.3
click at [241, 272] on h3 "Host Nation OIC [PERSON_NAME]" at bounding box center [307, 270] width 305 height 14
copy h3 "Host Nation OIC [PERSON_NAME]"
click at [595, 300] on p "About Located in CENTCOM. Born and raised in [US_STATE][GEOGRAPHIC_DATA], go Ch…" at bounding box center [824, 301] width 632 height 43
drag, startPoint x: 597, startPoint y: 301, endPoint x: 551, endPoint y: 302, distance: 45.2
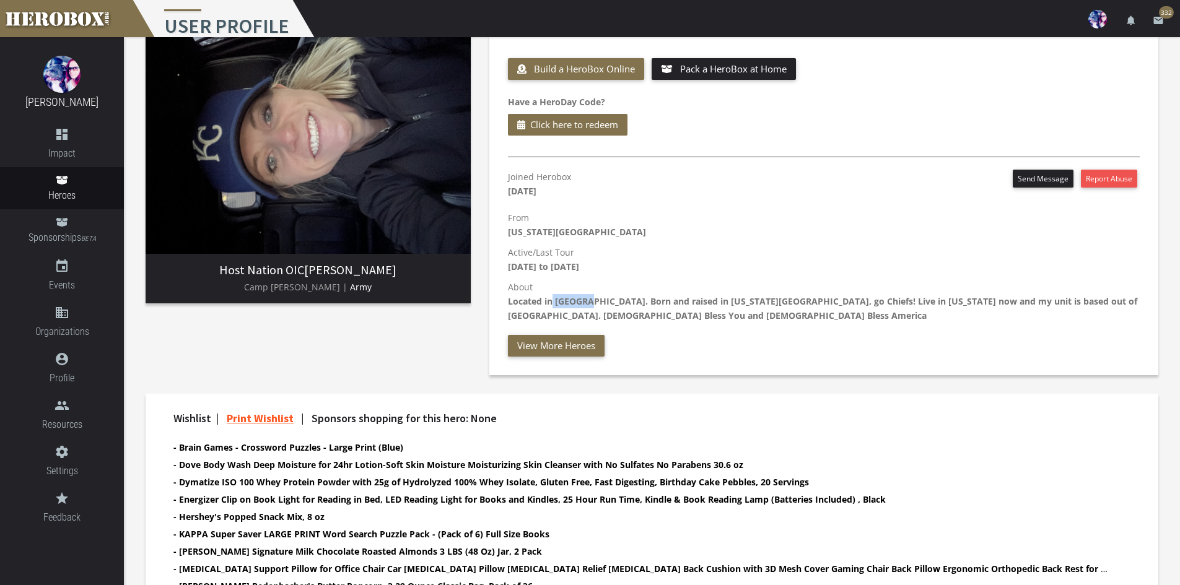
click at [551, 302] on b "Located in [GEOGRAPHIC_DATA]. Born and raised in [US_STATE][GEOGRAPHIC_DATA], g…" at bounding box center [822, 308] width 629 height 26
copy b "CENTCOM"
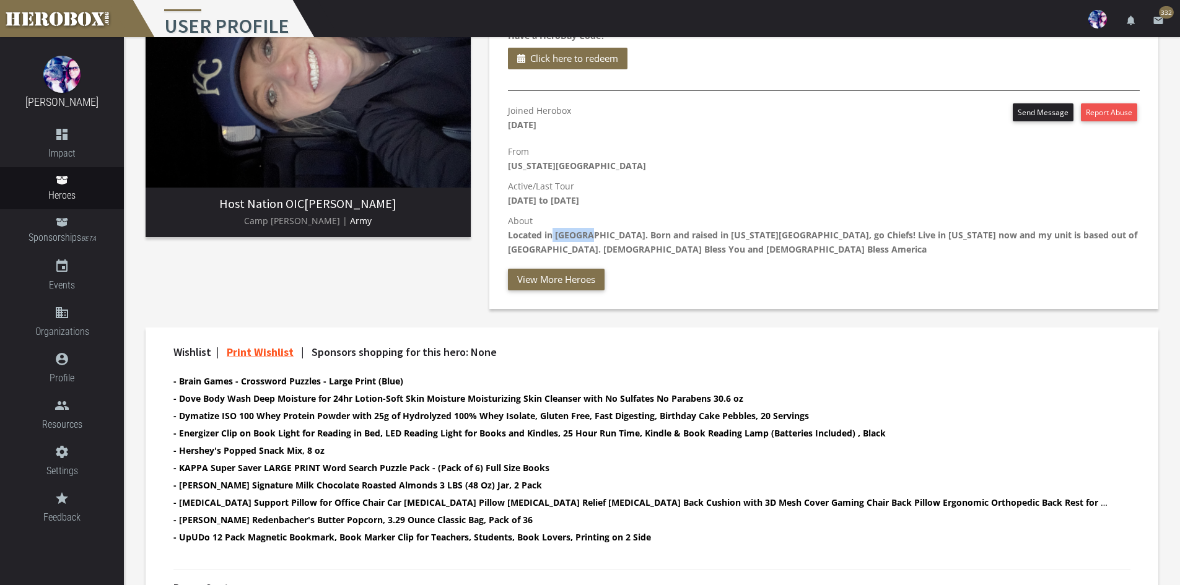
scroll to position [0, 0]
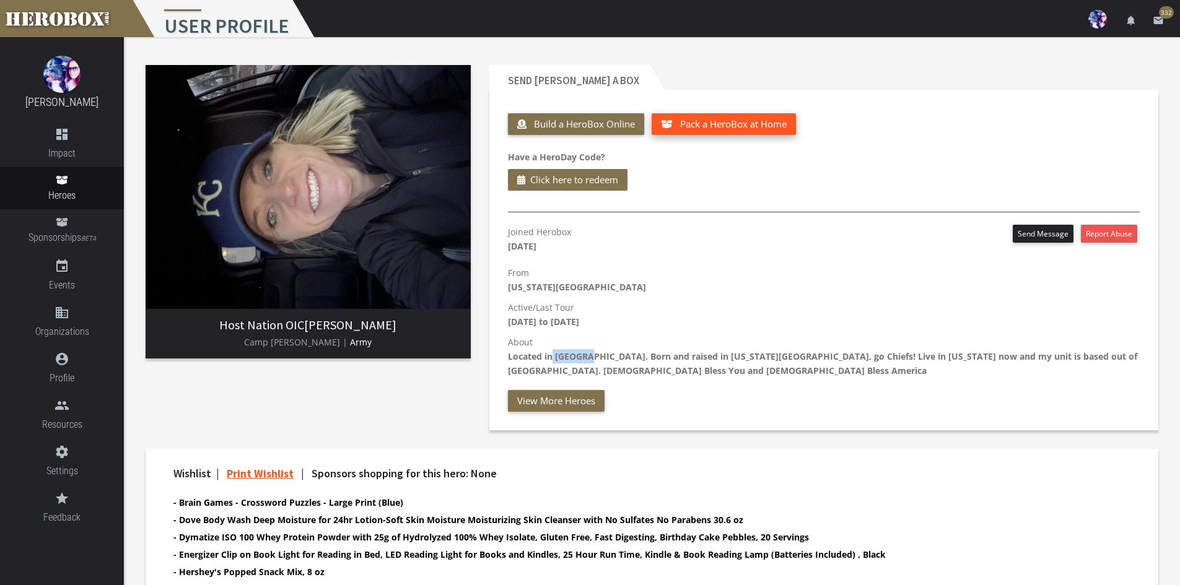
click at [714, 126] on span "Pack a HeroBox at Home" at bounding box center [733, 124] width 107 height 12
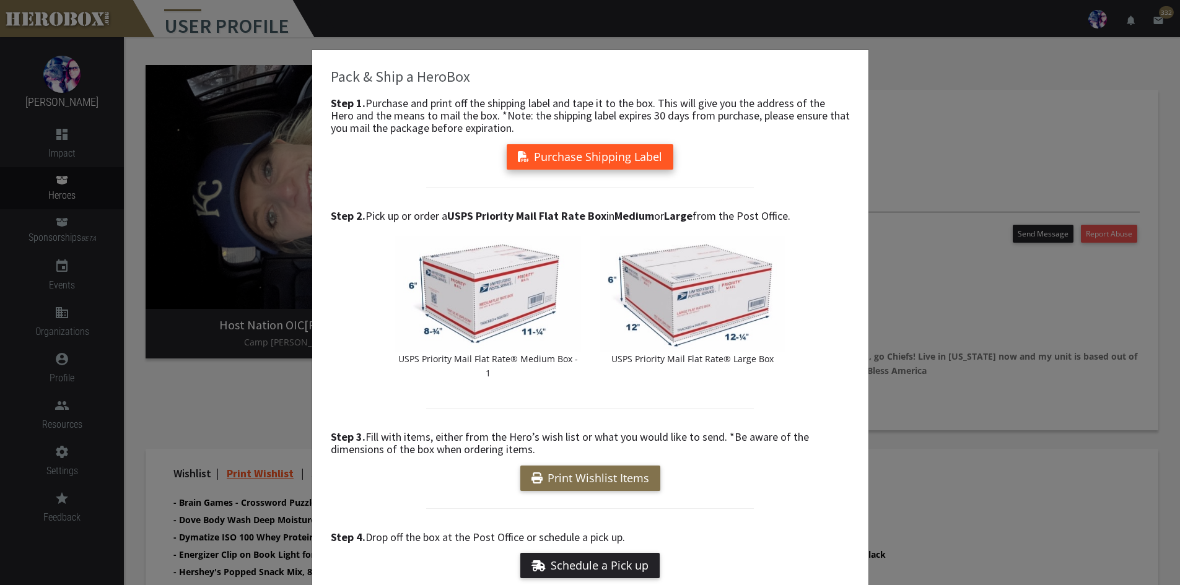
click at [608, 153] on button "Purchase Shipping Label" at bounding box center [590, 156] width 167 height 25
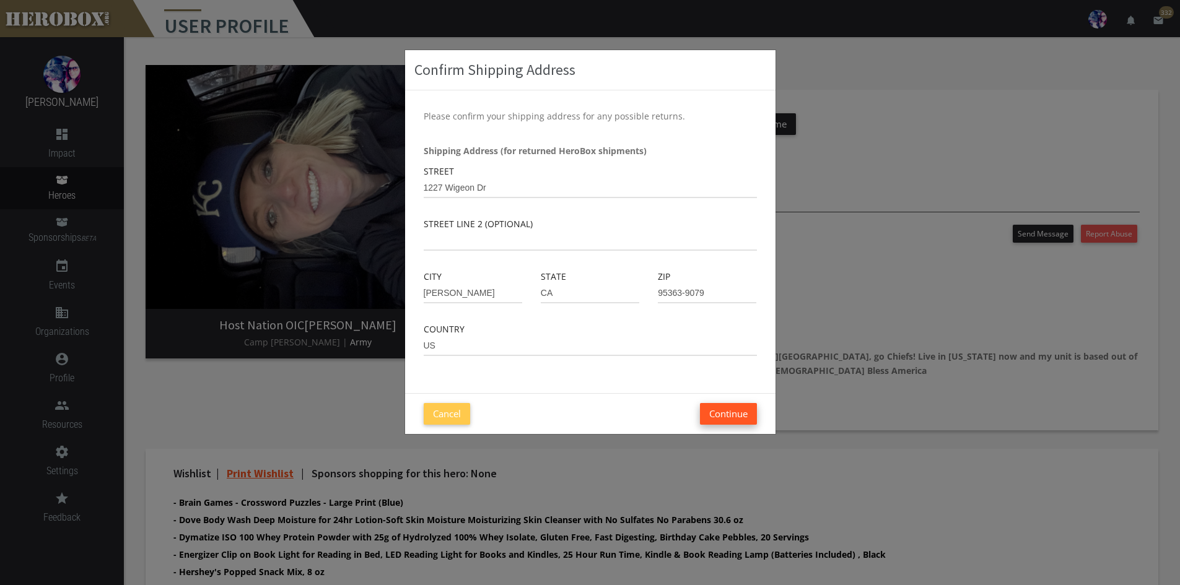
click at [711, 416] on button "Continue" at bounding box center [728, 414] width 57 height 22
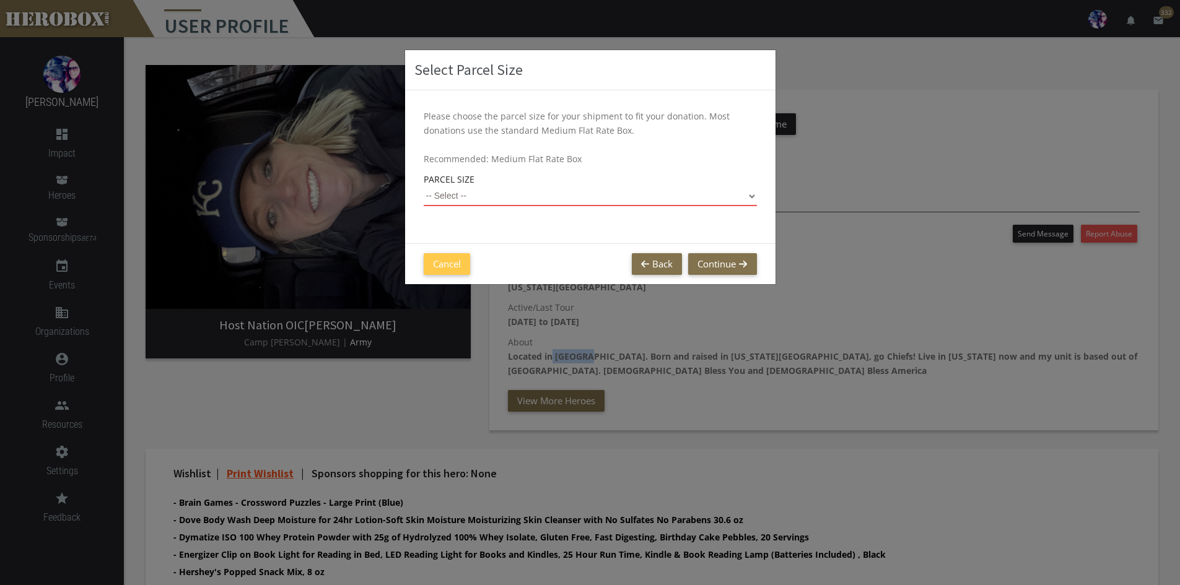
click at [546, 197] on select "-- Select -- Small Flat Rate Envelope (Est. $11.38) Medium Flat Rate Box (Est. …" at bounding box center [590, 196] width 333 height 20
click at [424, 186] on select "-- Select -- Small Flat Rate Envelope (Est. $11.38) Medium Flat Rate Box (Est. …" at bounding box center [590, 196] width 333 height 20
select select "Medium Flat Rate Box"
click at [748, 265] on button "Continue" at bounding box center [722, 264] width 68 height 22
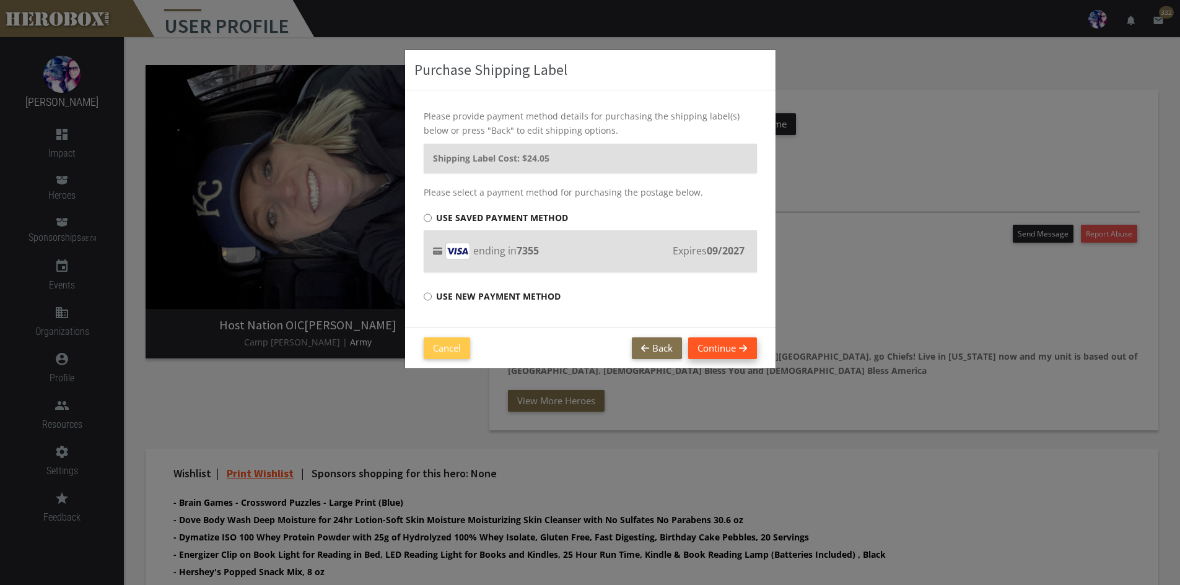
click at [711, 351] on button "Continue" at bounding box center [722, 349] width 68 height 22
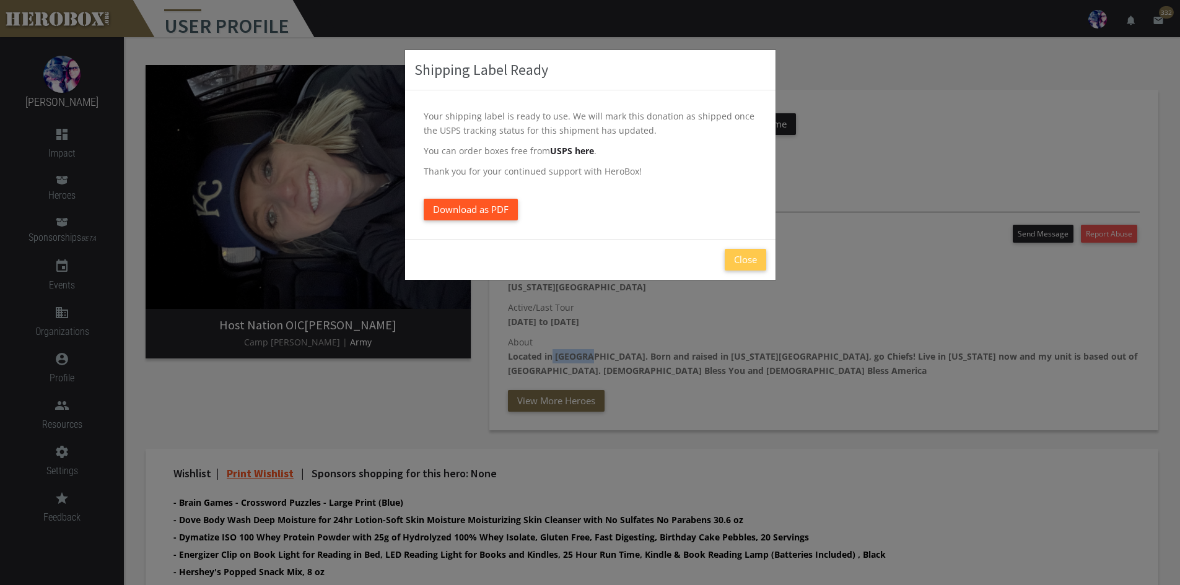
drag, startPoint x: 501, startPoint y: 206, endPoint x: 536, endPoint y: 211, distance: 36.4
click at [501, 206] on span "Download as PDF" at bounding box center [471, 209] width 76 height 12
click at [738, 266] on button "Close" at bounding box center [746, 260] width 42 height 22
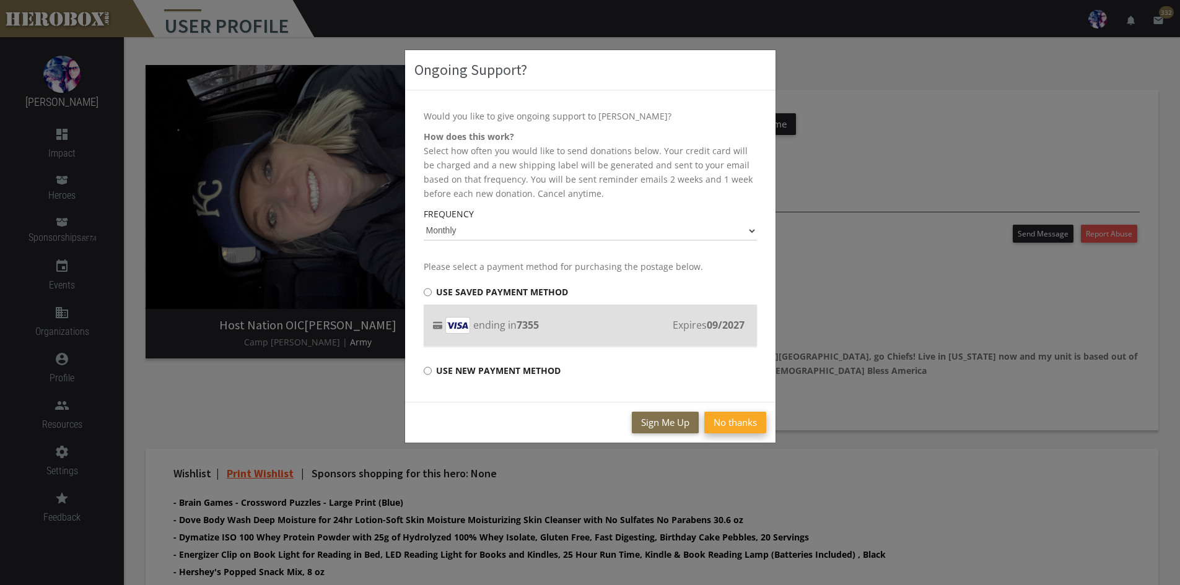
click at [735, 421] on button "No thanks" at bounding box center [735, 423] width 62 height 22
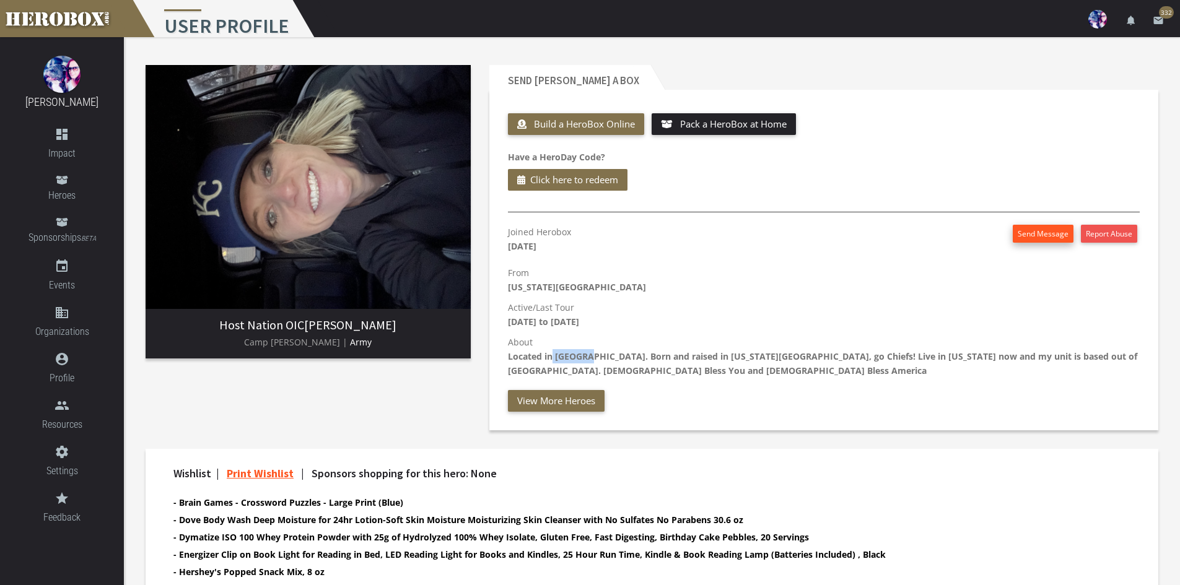
click at [1044, 230] on button "Send Message" at bounding box center [1043, 234] width 61 height 18
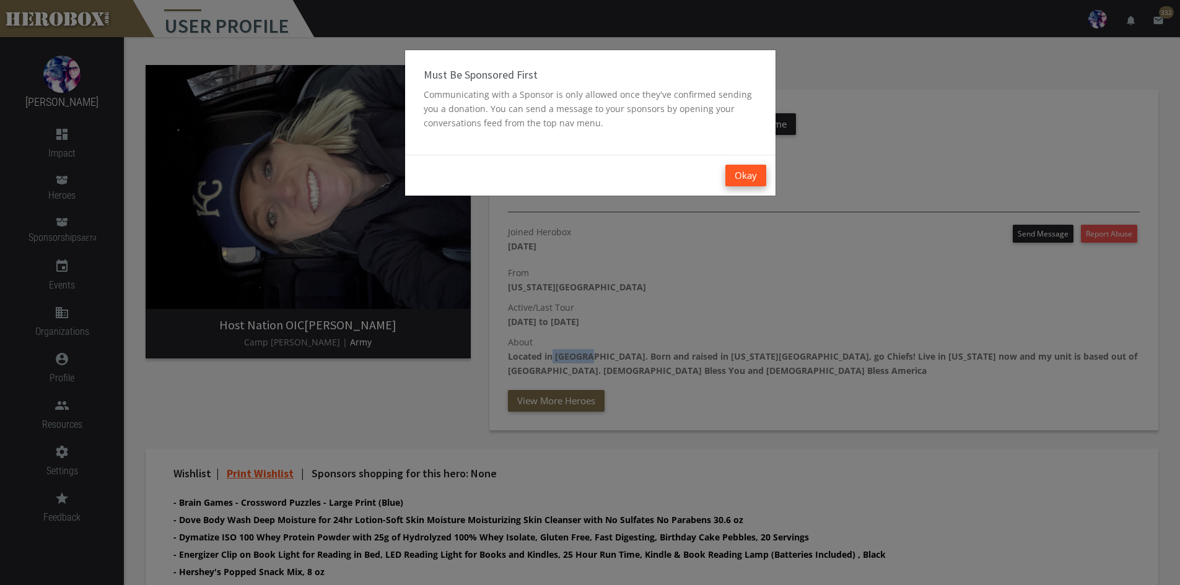
click at [746, 179] on button "Okay" at bounding box center [745, 176] width 41 height 22
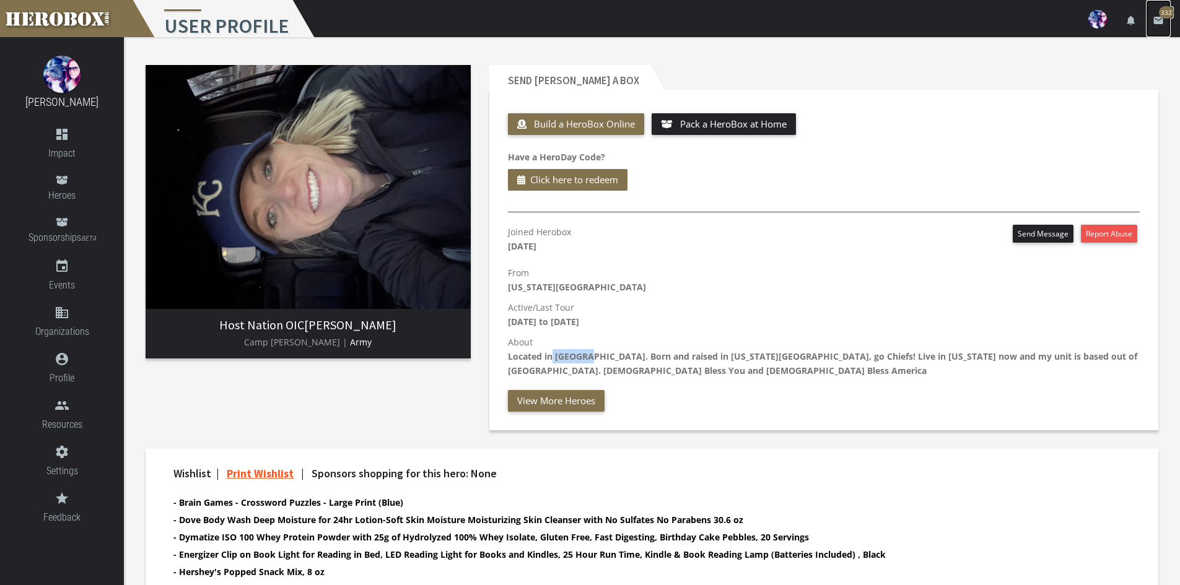
click at [1161, 22] on icon "email" at bounding box center [1158, 20] width 11 height 11
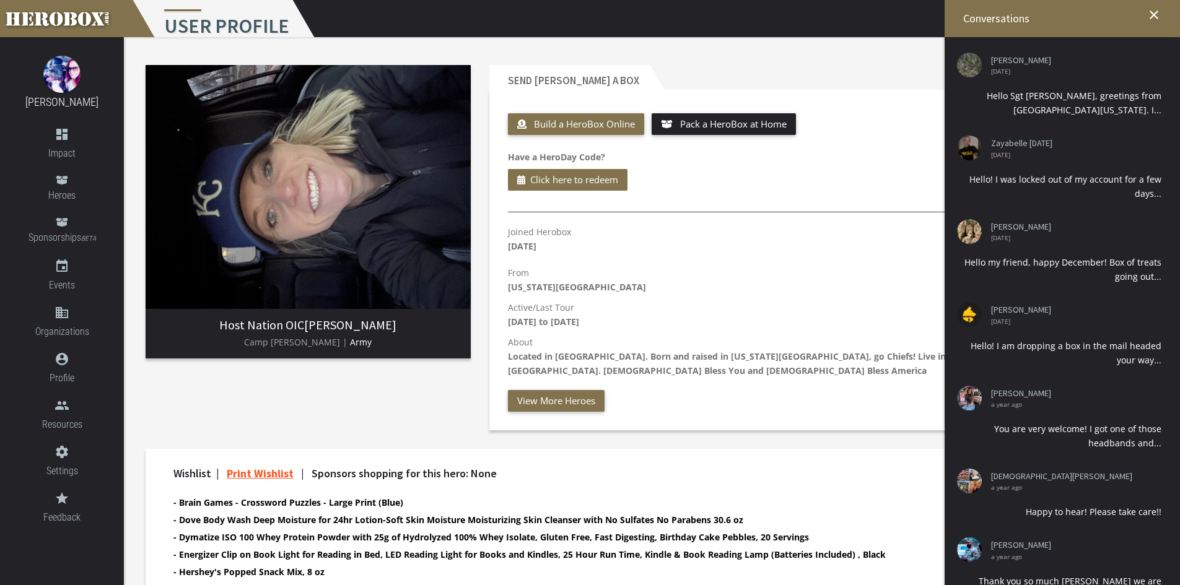
click at [821, 181] on p "Have a HeroDay Code? Click here to redeem" at bounding box center [824, 170] width 632 height 41
drag, startPoint x: 1156, startPoint y: 14, endPoint x: 1144, endPoint y: 26, distance: 17.1
click at [1156, 15] on icon "close" at bounding box center [1154, 14] width 15 height 15
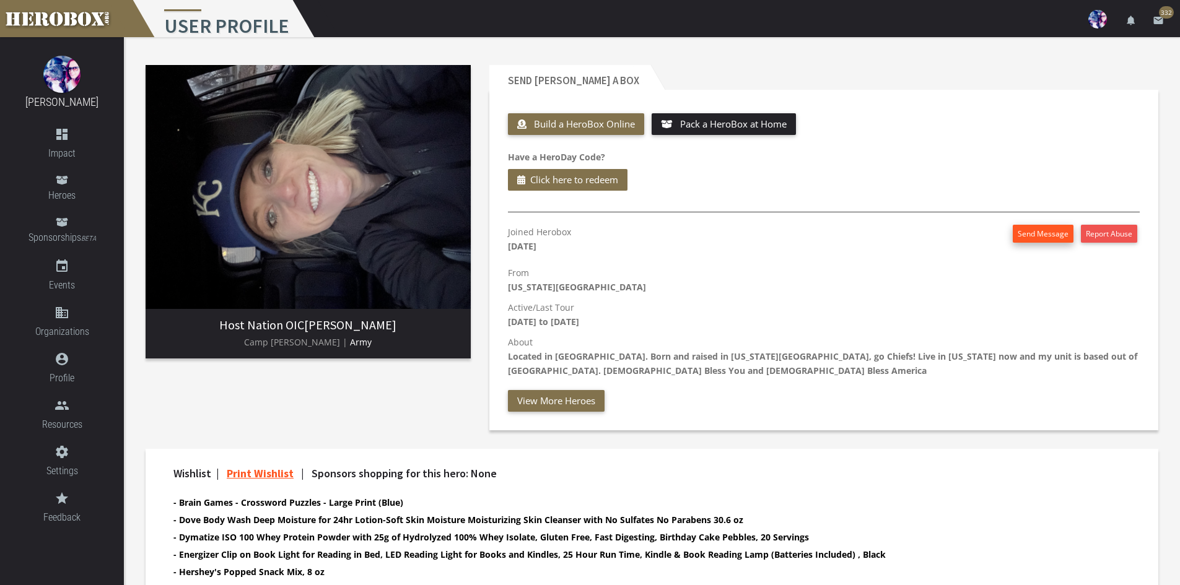
click at [1046, 230] on button "Send Message" at bounding box center [1043, 234] width 61 height 18
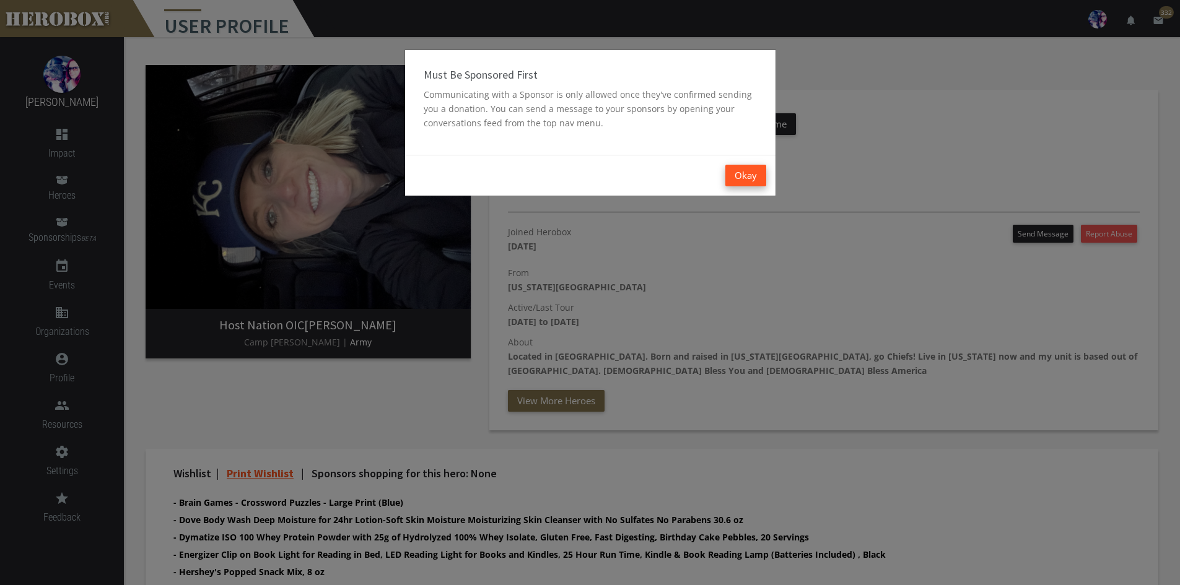
click at [746, 173] on button "Okay" at bounding box center [745, 176] width 41 height 22
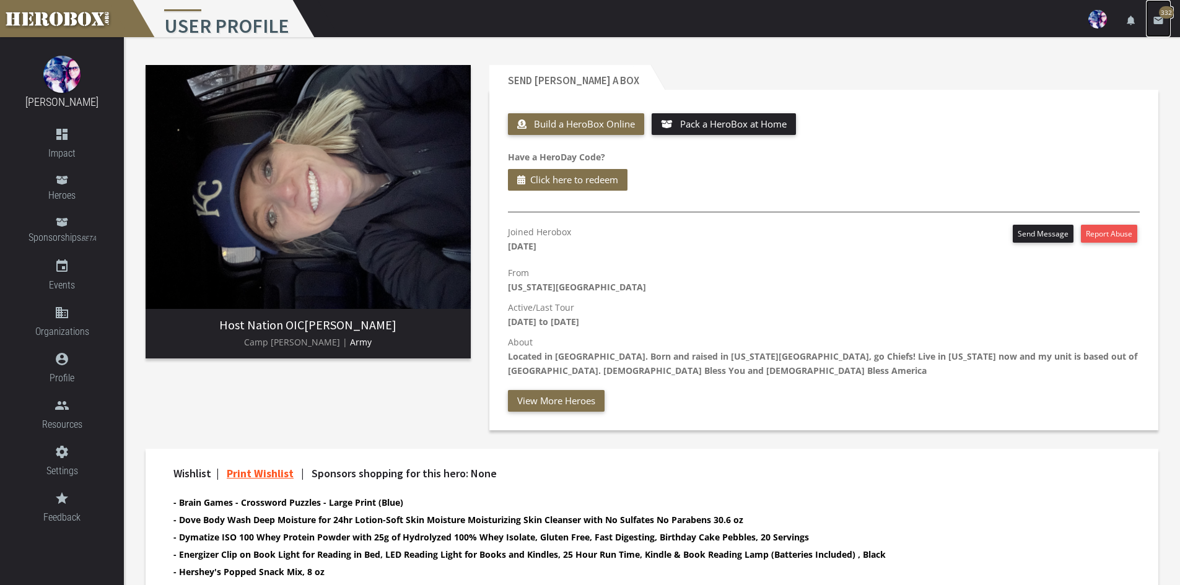
click at [1156, 24] on icon "email" at bounding box center [1158, 20] width 11 height 11
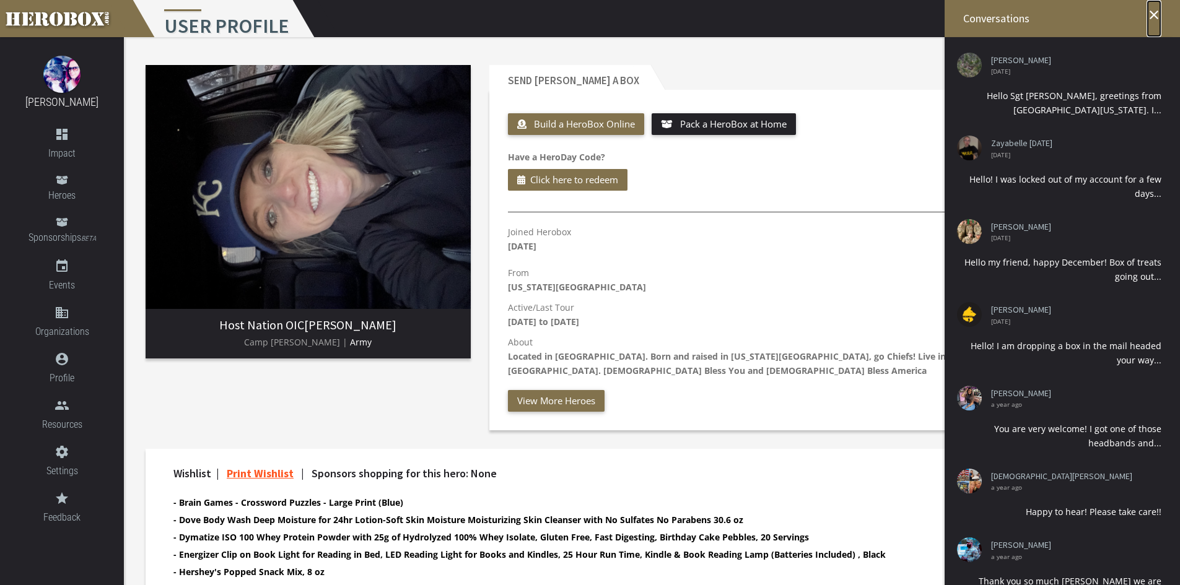
click at [1148, 14] on icon "close" at bounding box center [1154, 14] width 15 height 15
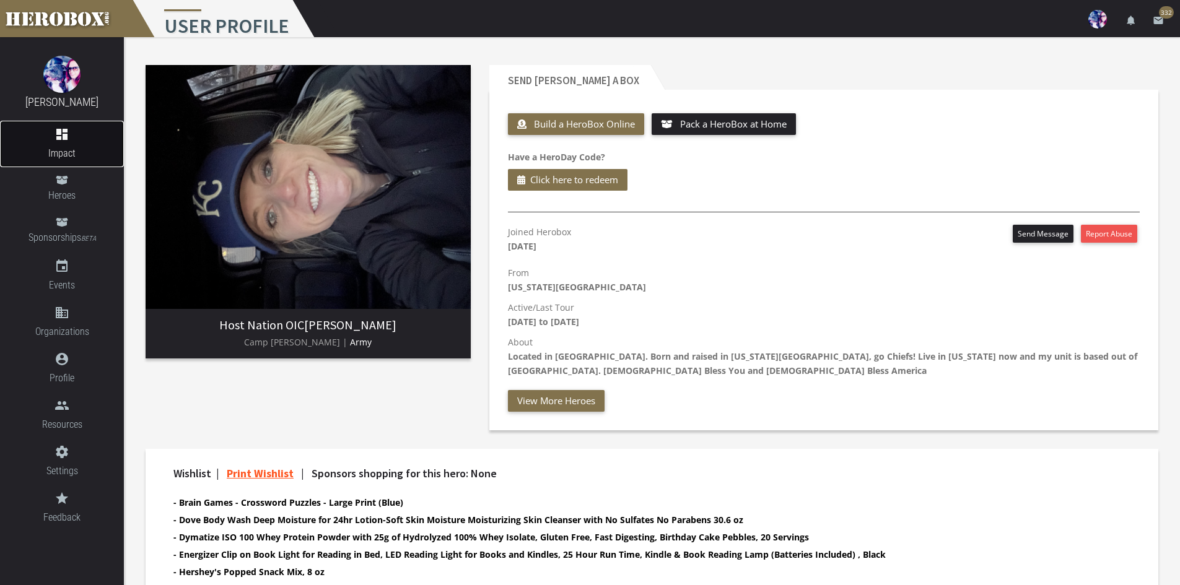
click at [68, 139] on icon "dashboard" at bounding box center [62, 134] width 124 height 15
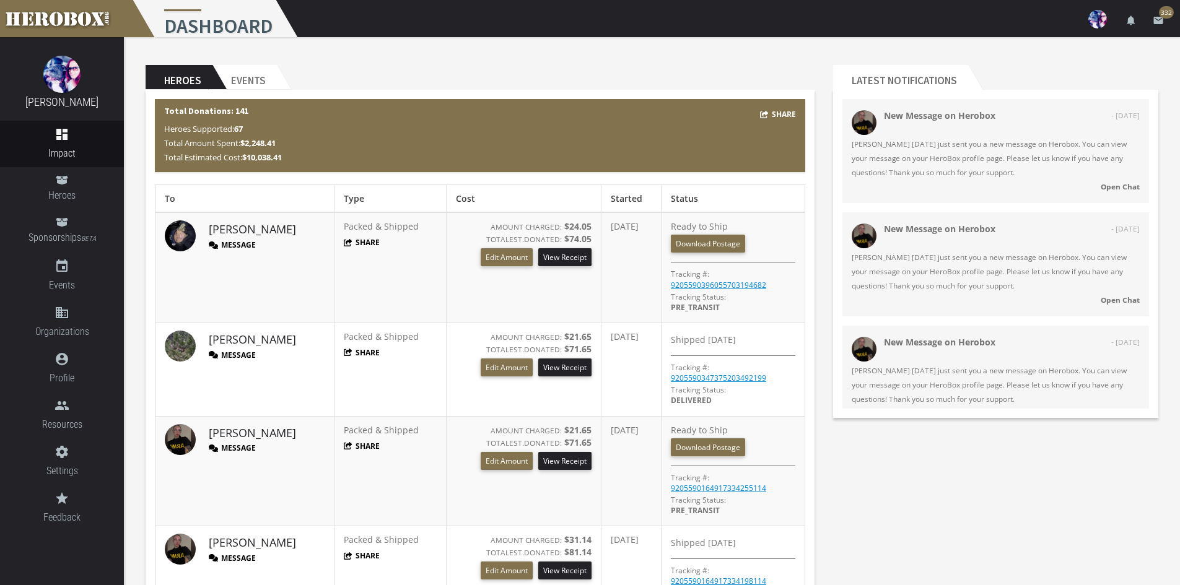
click at [248, 242] on button "Message" at bounding box center [232, 245] width 47 height 11
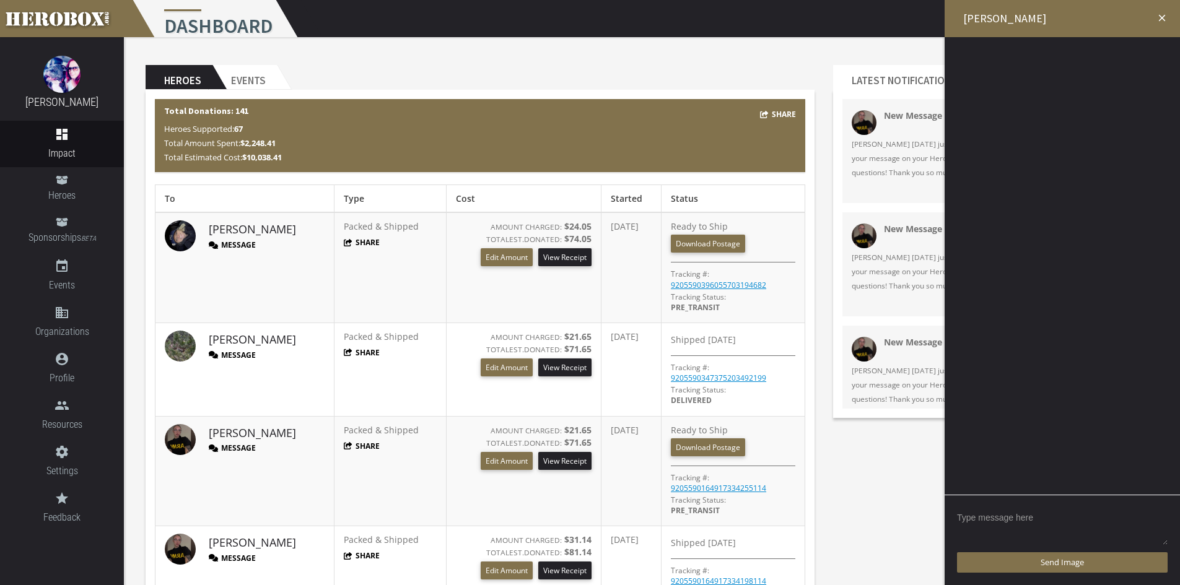
click at [1027, 515] on textarea at bounding box center [1062, 527] width 211 height 38
click at [222, 232] on link "[PERSON_NAME]" at bounding box center [252, 230] width 87 height 16
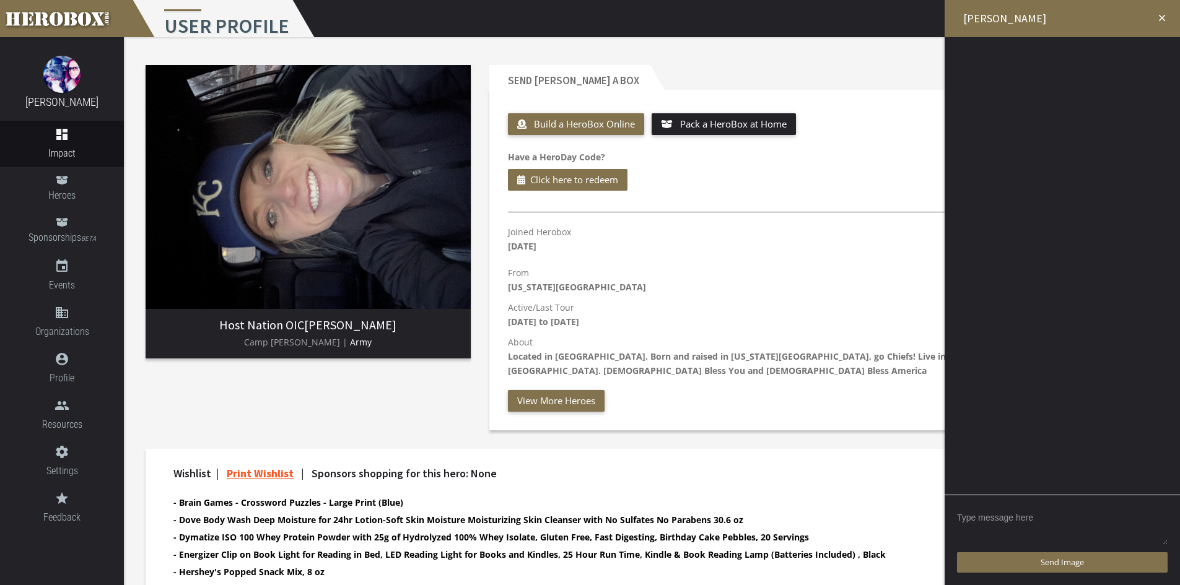
click at [1003, 532] on textarea at bounding box center [1062, 527] width 211 height 38
click at [1028, 515] on textarea at bounding box center [1062, 527] width 211 height 38
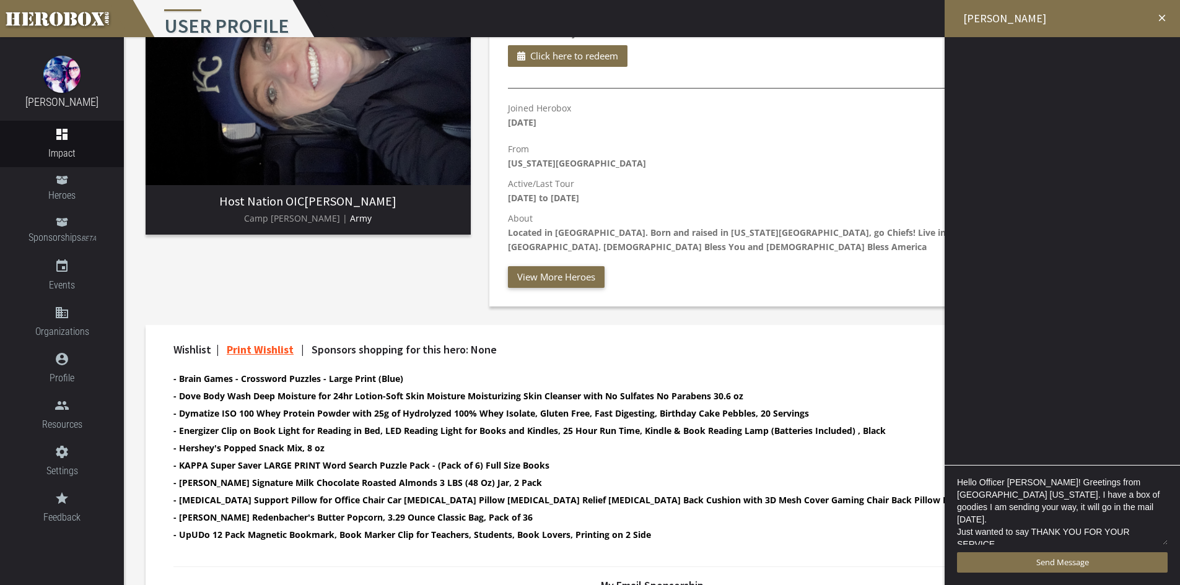
scroll to position [2, 0]
type textarea "Hello Officer [PERSON_NAME]! Greetings from [GEOGRAPHIC_DATA] [US_STATE]. I hav…"
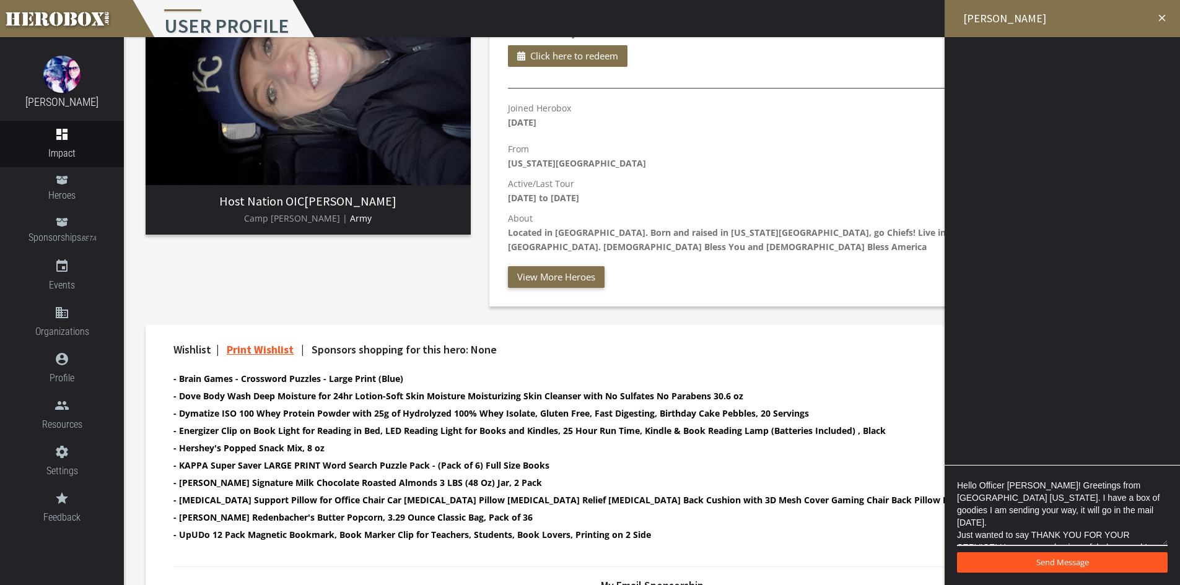
click at [1005, 561] on button "Send Message" at bounding box center [1062, 563] width 211 height 20
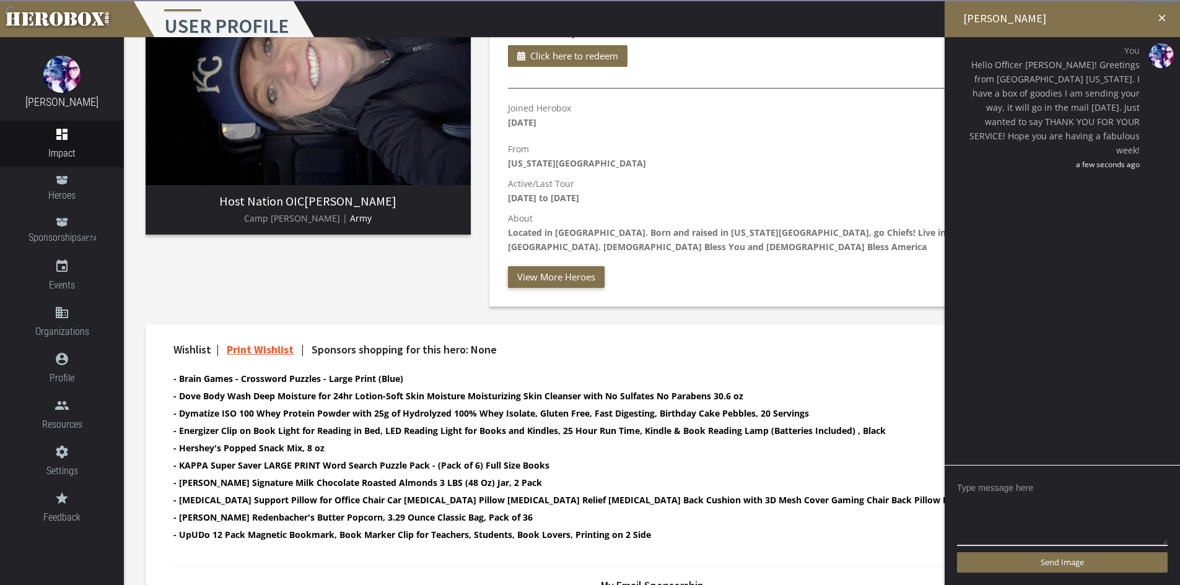
scroll to position [0, 0]
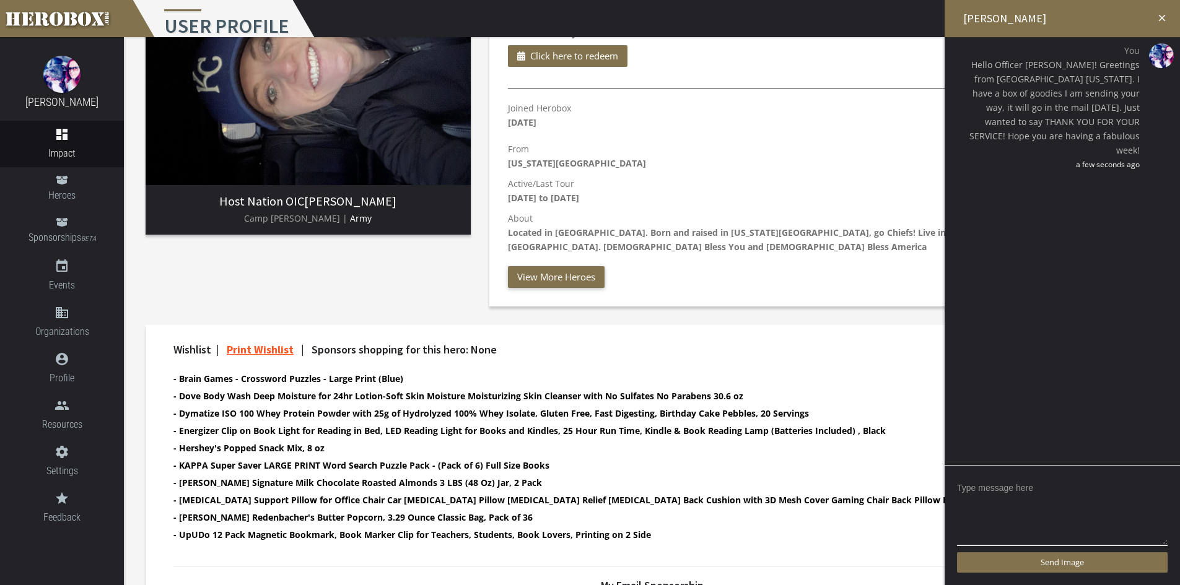
click at [1168, 20] on h2 "[PERSON_NAME]" at bounding box center [1062, 18] width 235 height 37
click at [1160, 20] on icon "close" at bounding box center [1162, 17] width 11 height 11
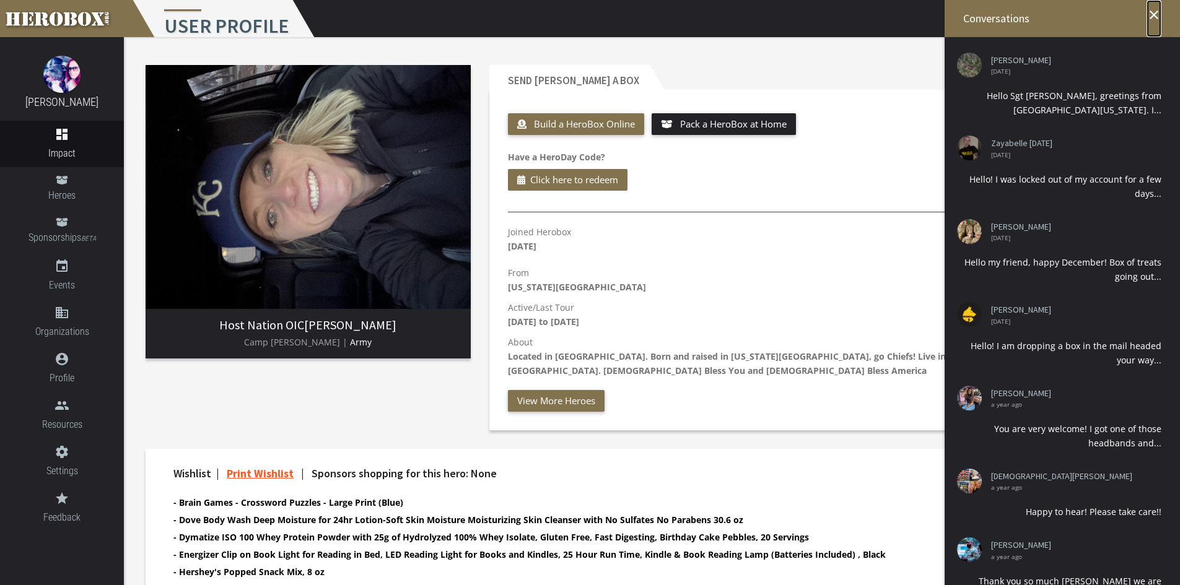
click at [1156, 11] on icon "close" at bounding box center [1154, 14] width 15 height 15
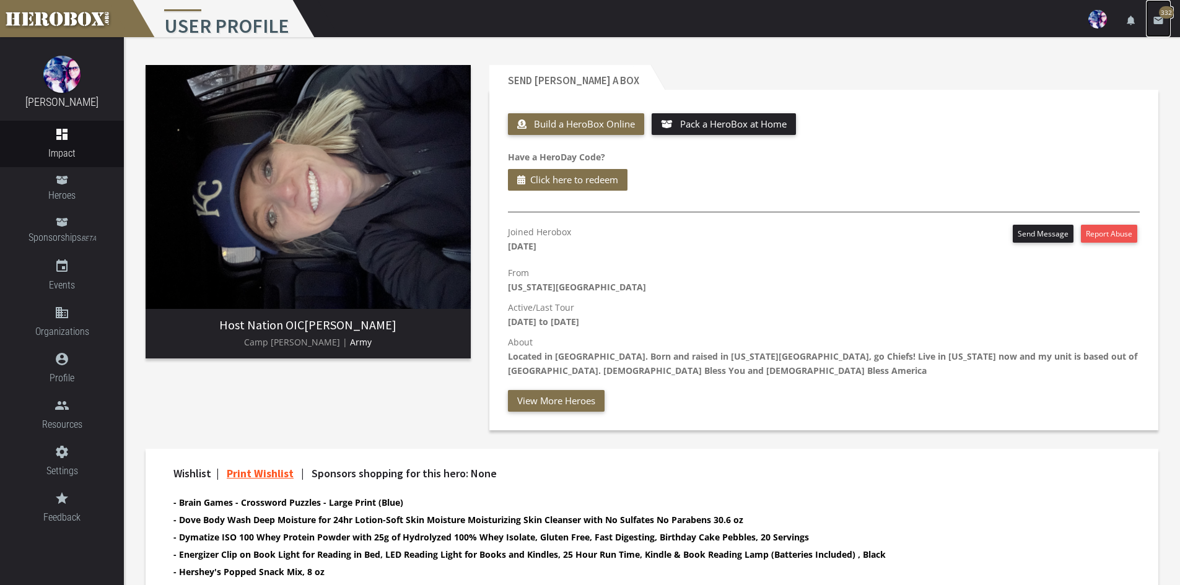
click at [1153, 15] on icon "email" at bounding box center [1158, 20] width 11 height 11
